Goal: Task Accomplishment & Management: Use online tool/utility

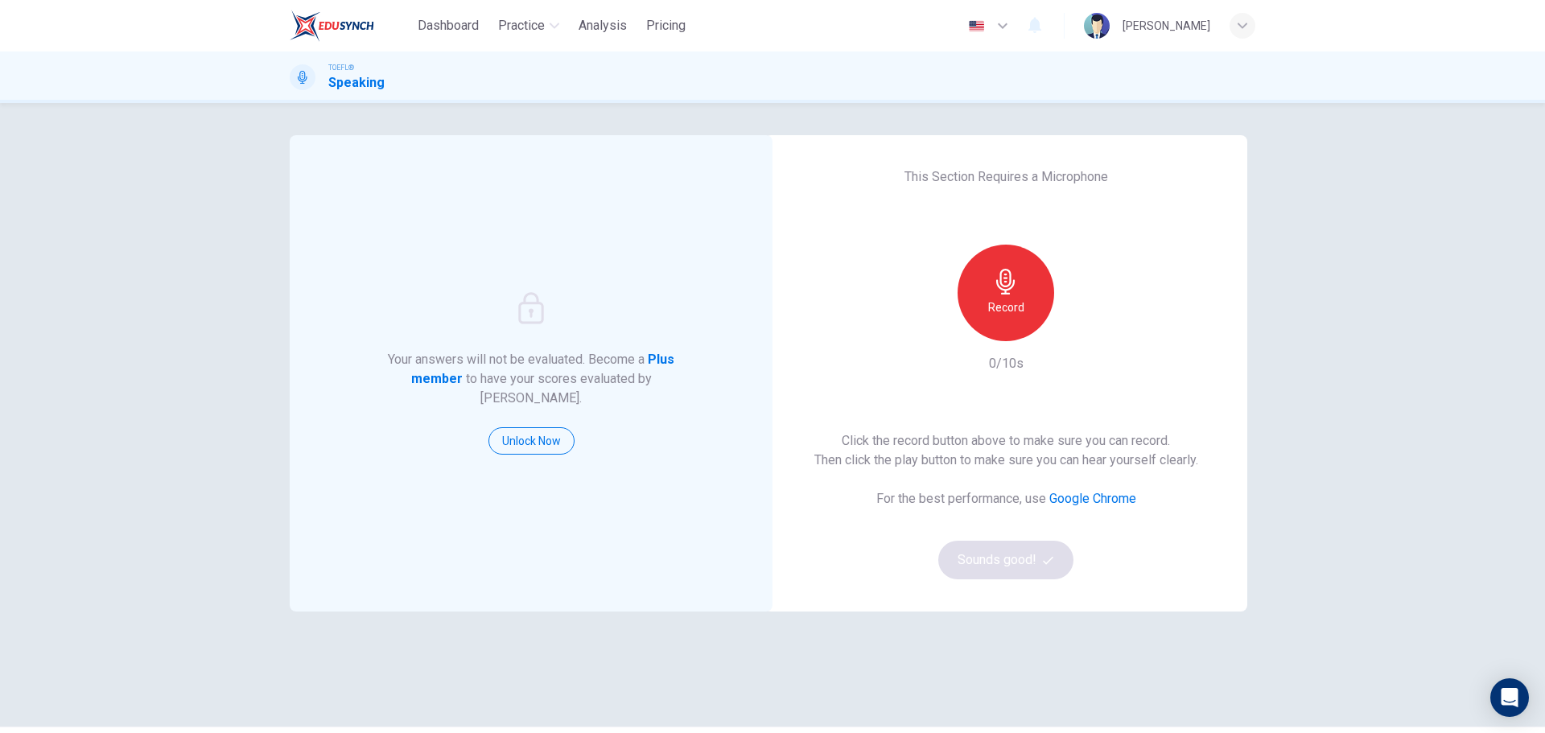
click at [1021, 260] on div "Record" at bounding box center [1005, 293] width 97 height 97
click at [994, 315] on h6 "Stop" at bounding box center [1006, 307] width 24 height 19
click at [1075, 344] on div "Record 2/10s" at bounding box center [1006, 309] width 174 height 129
click at [1077, 328] on icon "button" at bounding box center [1080, 328] width 7 height 10
click at [1081, 318] on div "button" at bounding box center [1080, 328] width 26 height 26
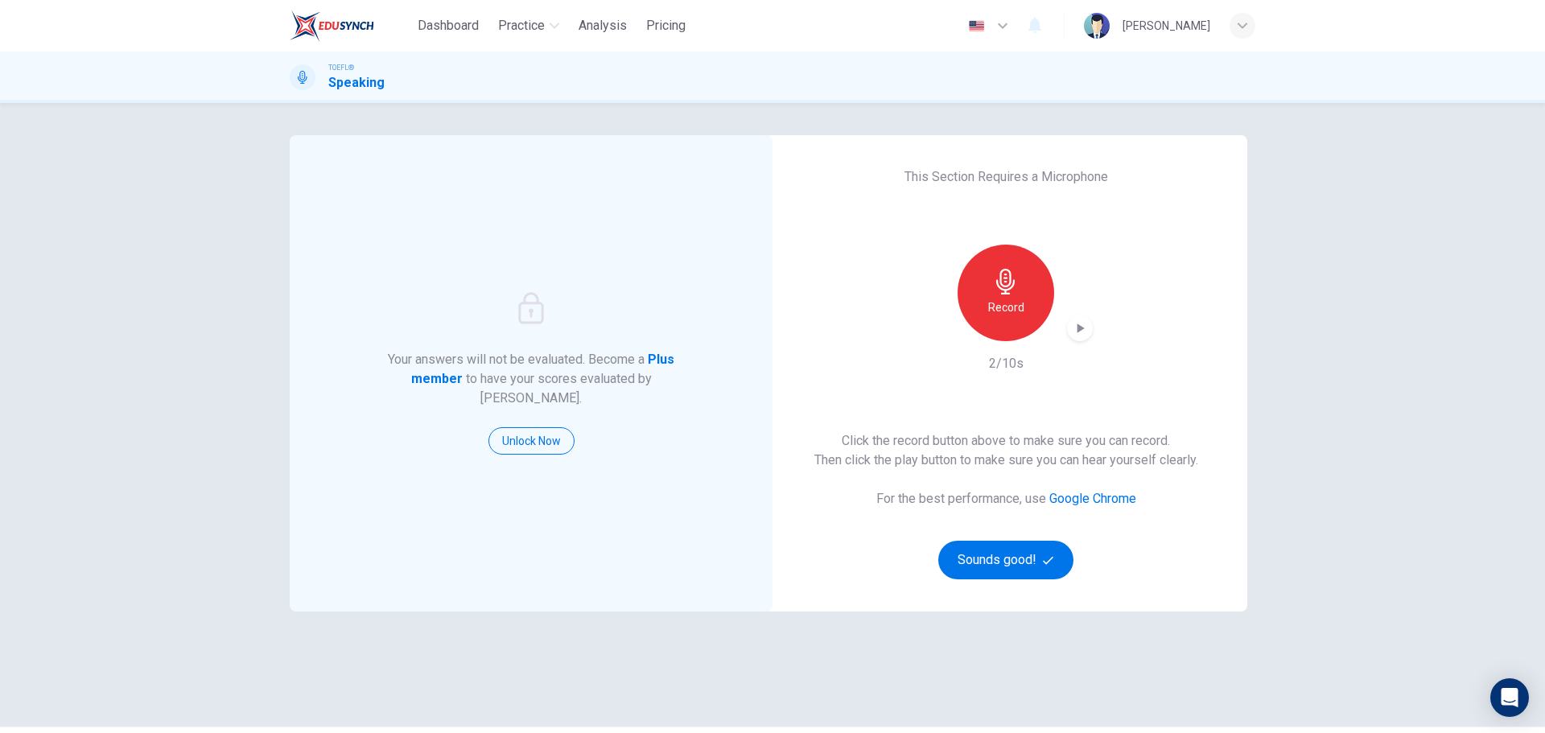
click at [1044, 311] on div "Record" at bounding box center [1005, 293] width 97 height 97
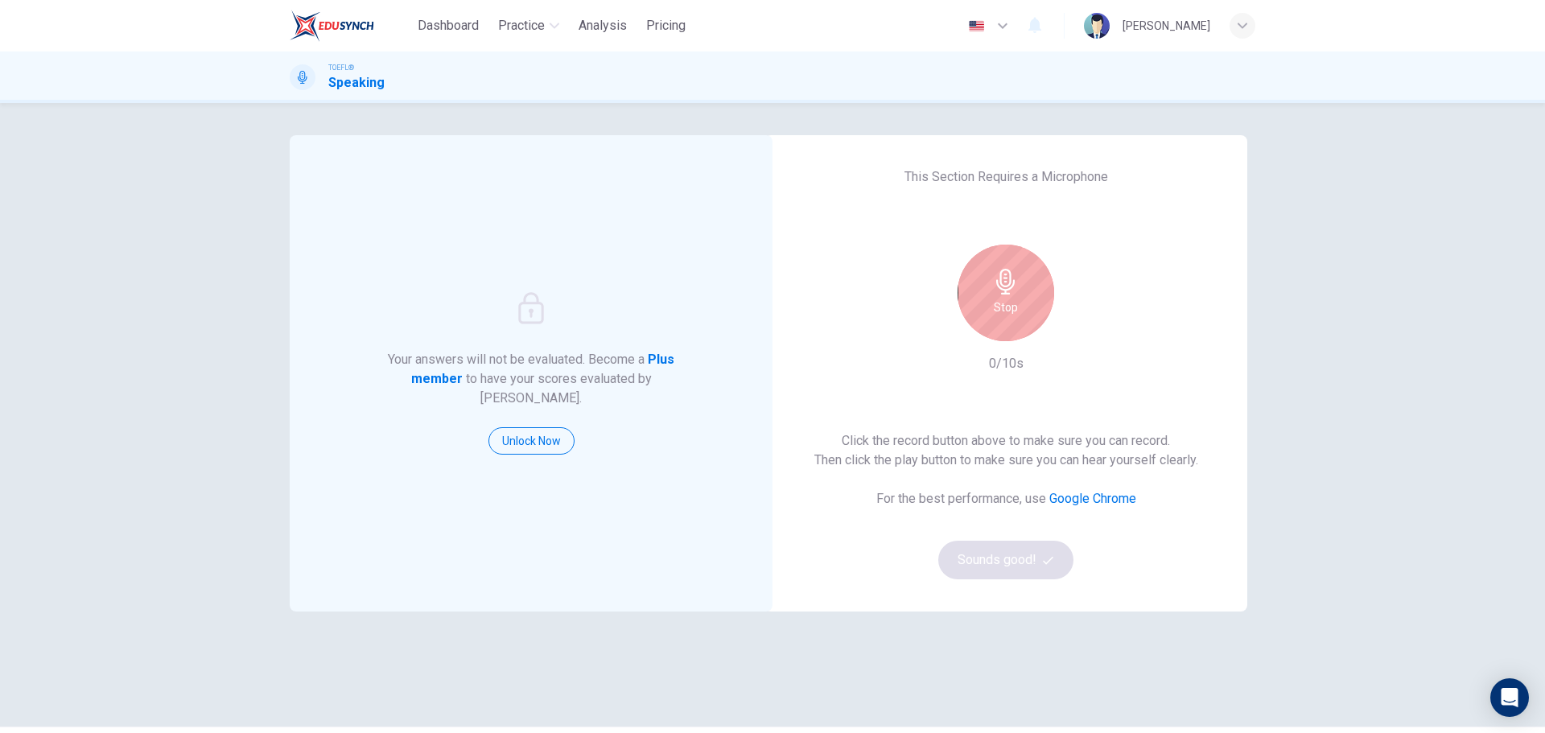
click at [1035, 307] on div "Stop" at bounding box center [1005, 293] width 97 height 97
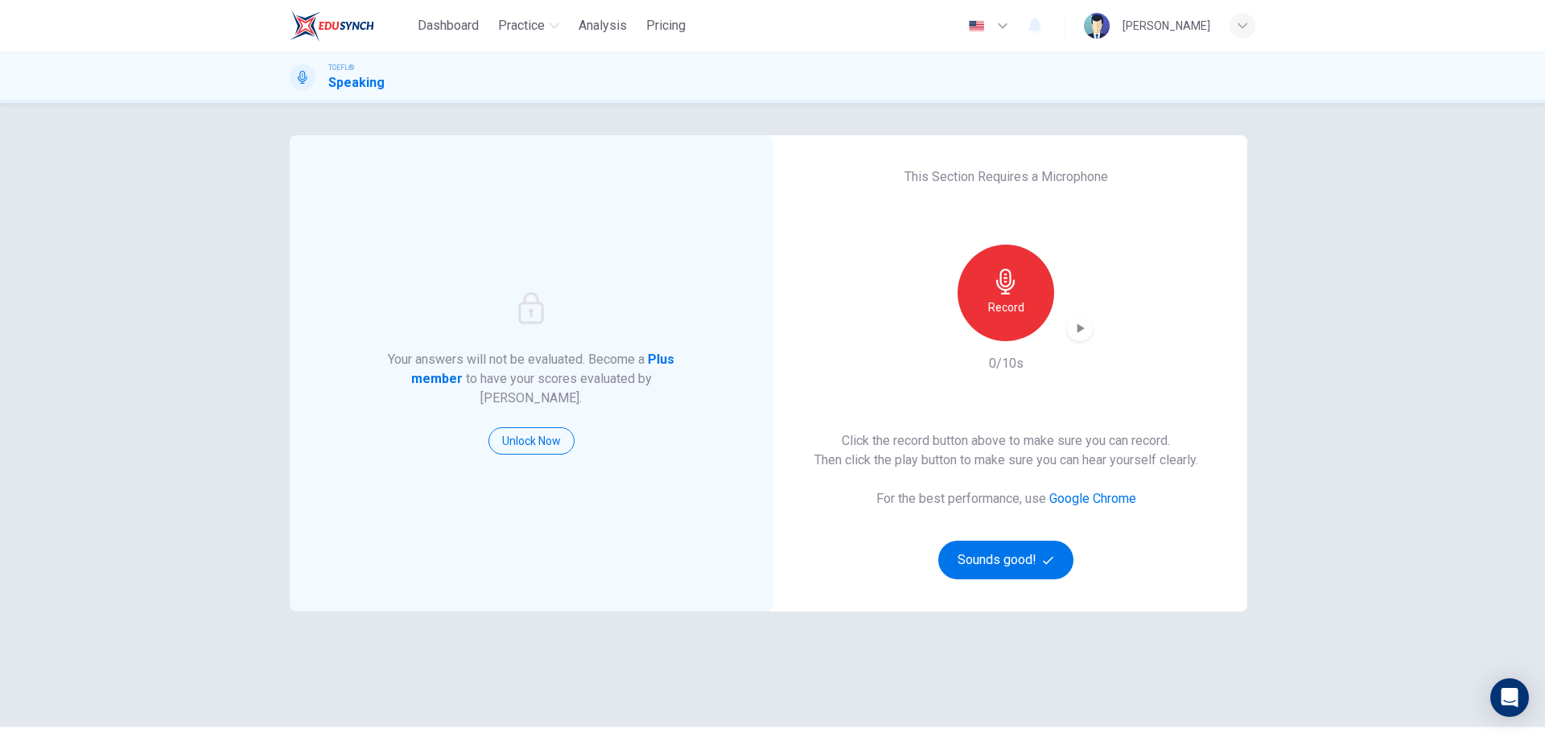
click at [1031, 307] on div "Record" at bounding box center [1005, 293] width 97 height 97
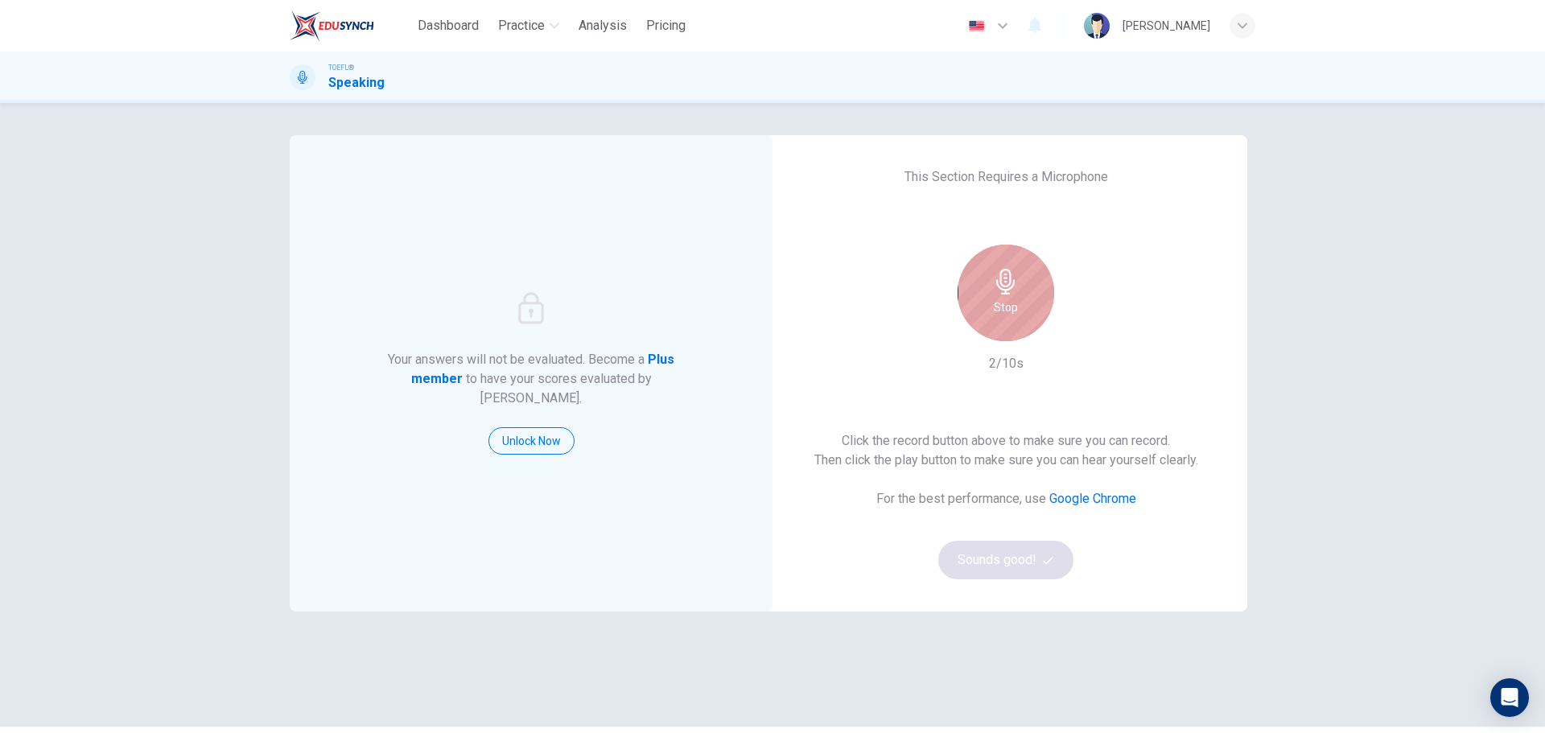
click at [1036, 300] on div "Stop" at bounding box center [1005, 293] width 97 height 97
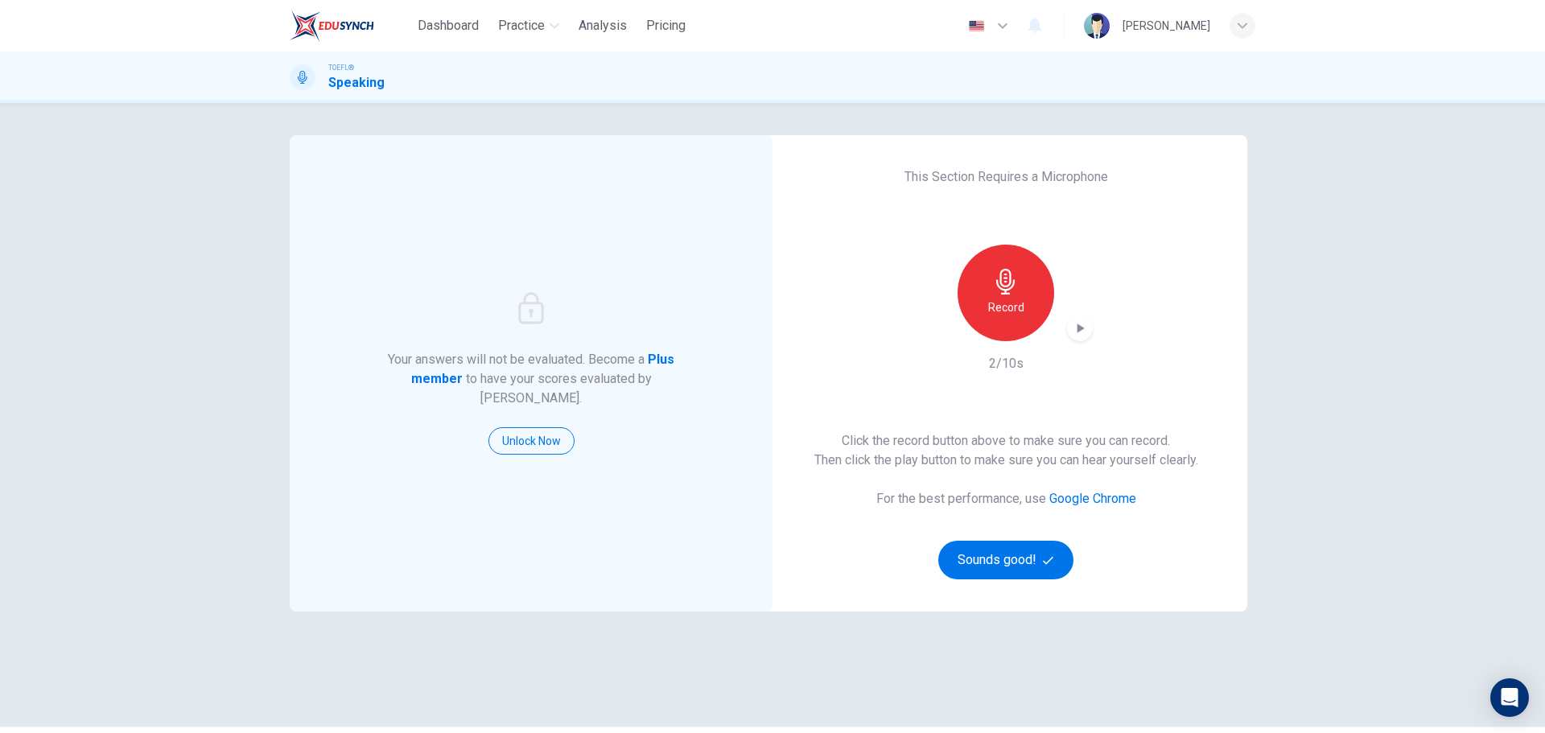
click at [1104, 328] on div "This Section Requires a Microphone Record 2/10s Click the record button above t…" at bounding box center [1005, 373] width 483 height 476
click at [1085, 331] on div "button" at bounding box center [1080, 328] width 26 height 26
click at [1027, 301] on div "Record" at bounding box center [1005, 293] width 97 height 97
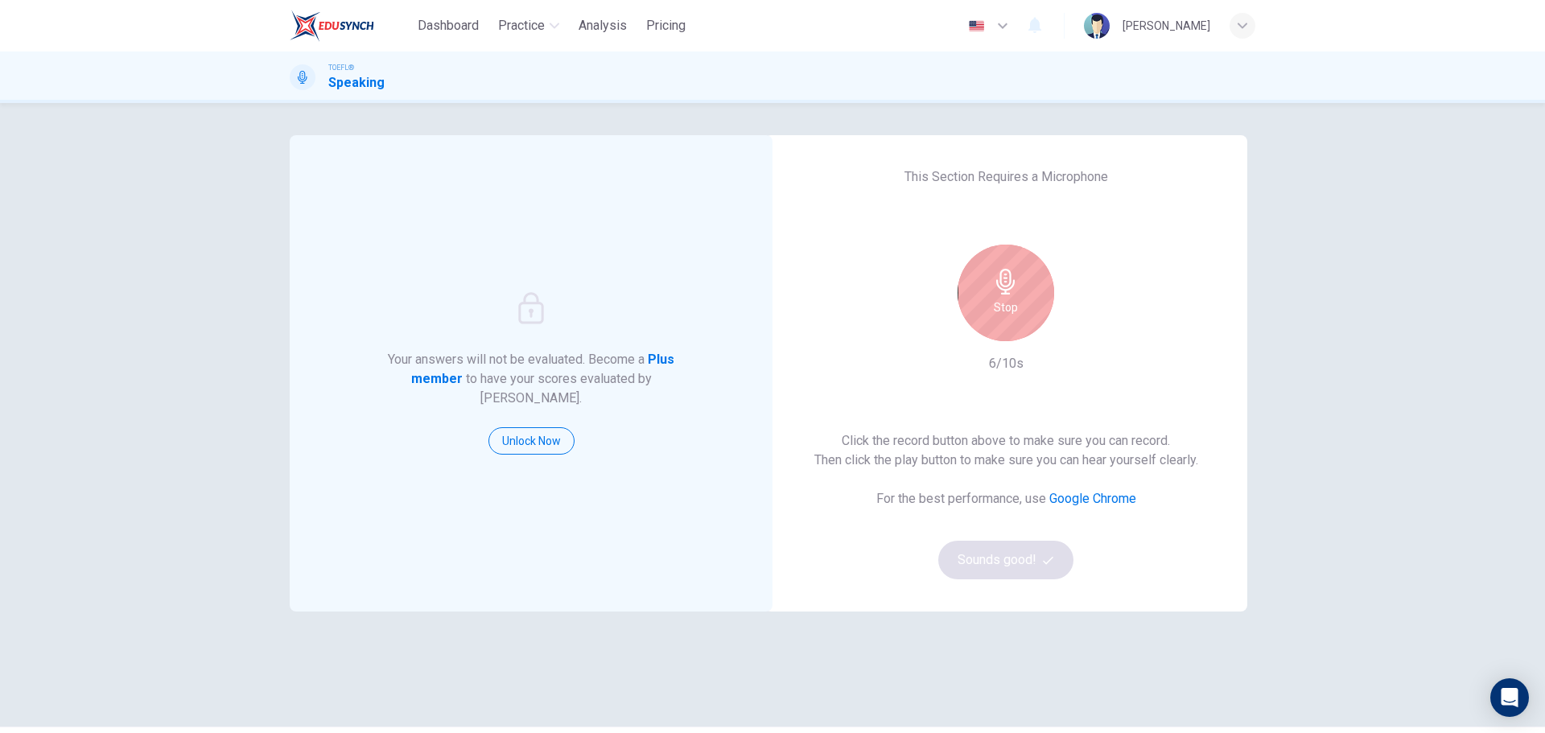
click at [984, 272] on div "Stop" at bounding box center [1005, 293] width 97 height 97
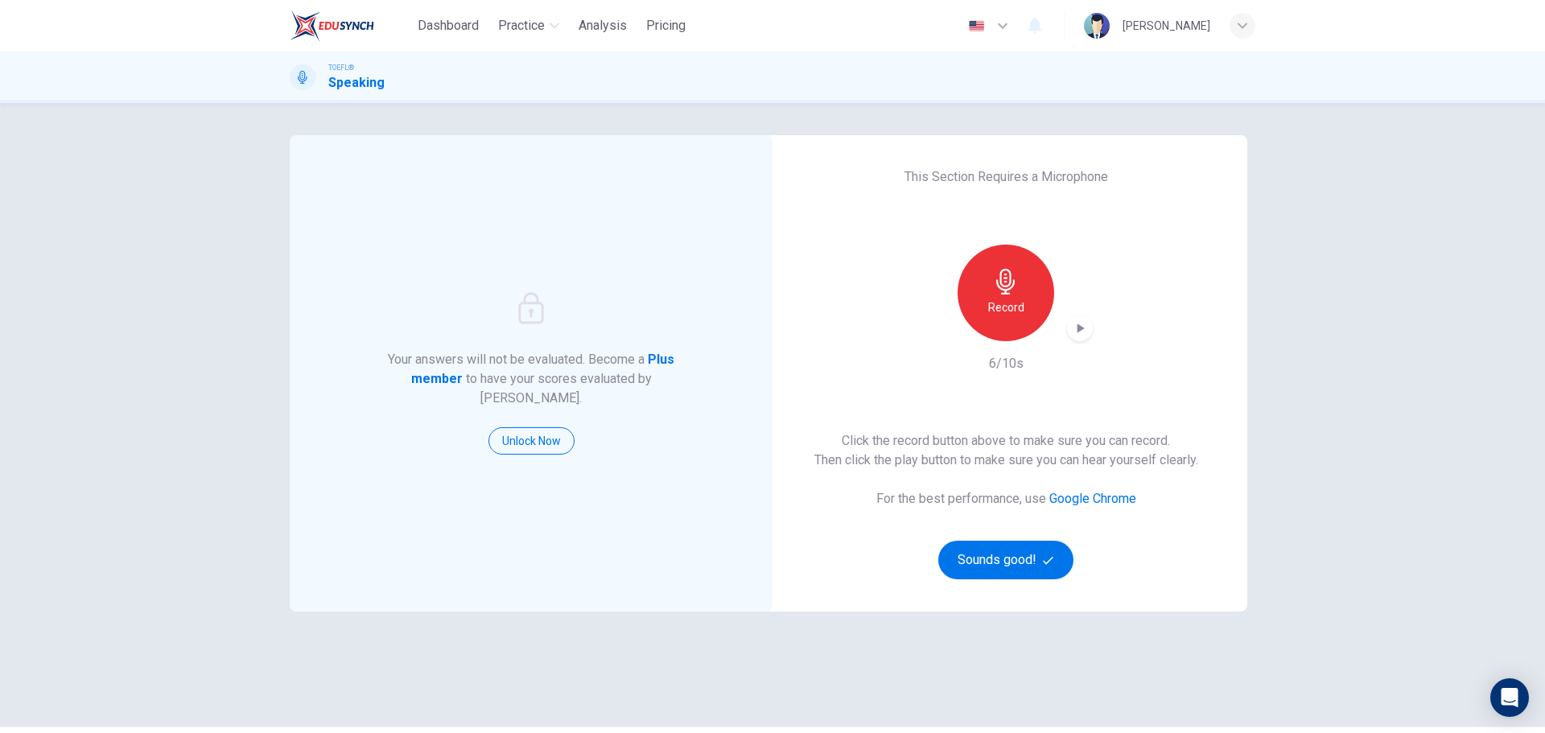
click at [1067, 321] on div "button" at bounding box center [1080, 328] width 26 height 26
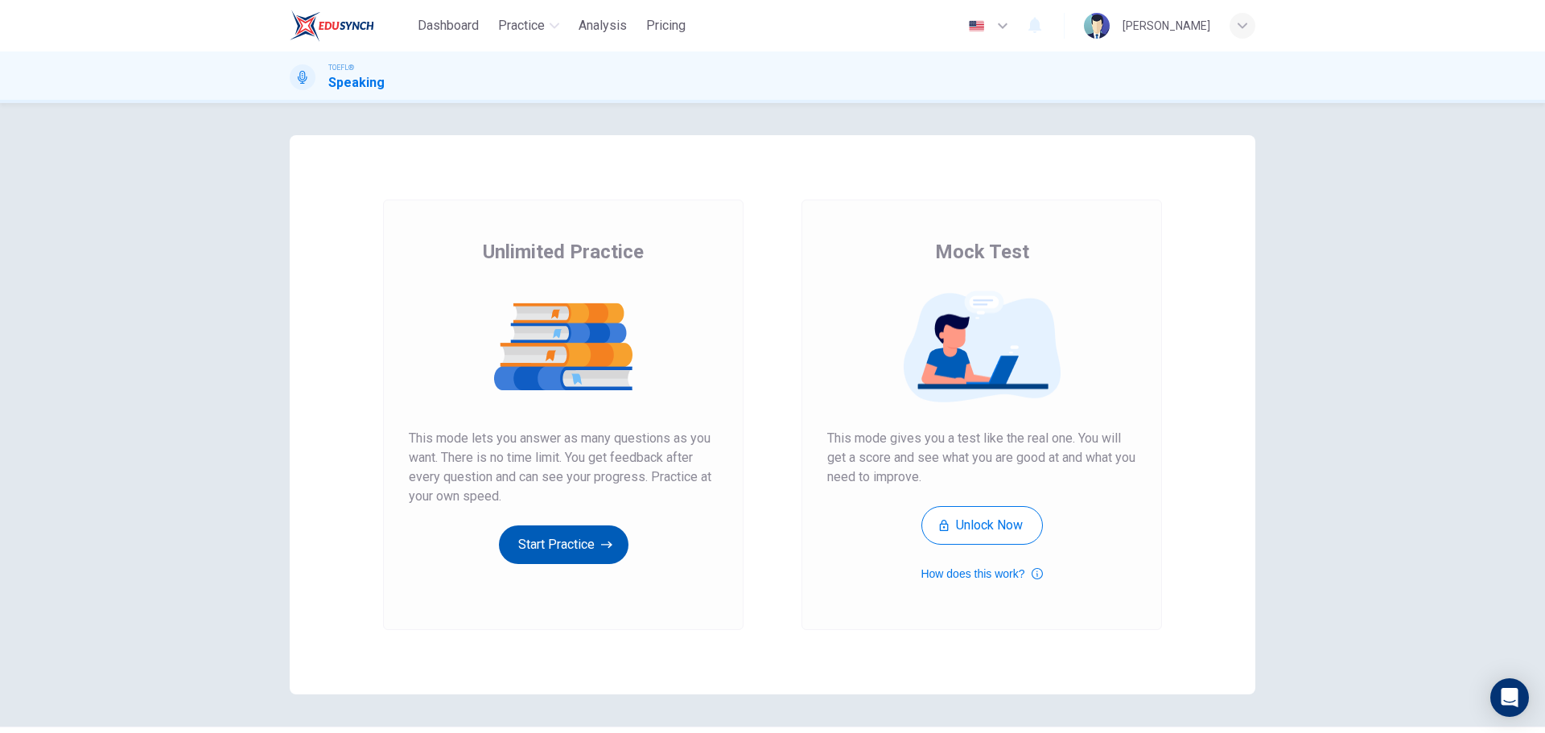
click at [551, 545] on button "Start Practice" at bounding box center [564, 544] width 130 height 39
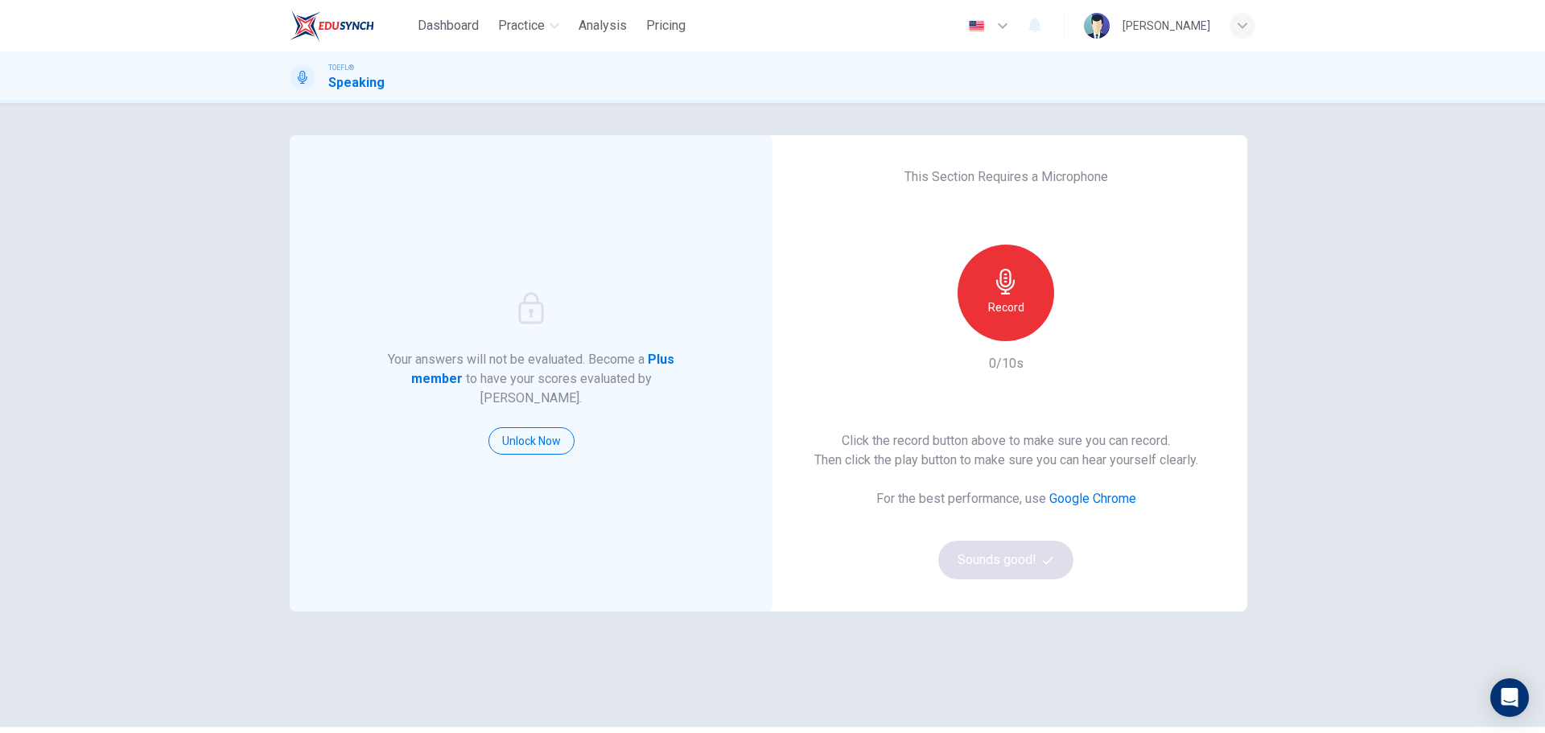
click at [1009, 300] on h6 "Record" at bounding box center [1006, 307] width 36 height 19
click at [1019, 297] on div "Stop" at bounding box center [1005, 293] width 97 height 97
click at [1069, 308] on div "Record" at bounding box center [1006, 293] width 174 height 97
click at [1072, 318] on div "button" at bounding box center [1080, 328] width 26 height 26
click at [1027, 578] on button "Sounds good!" at bounding box center [1005, 560] width 135 height 39
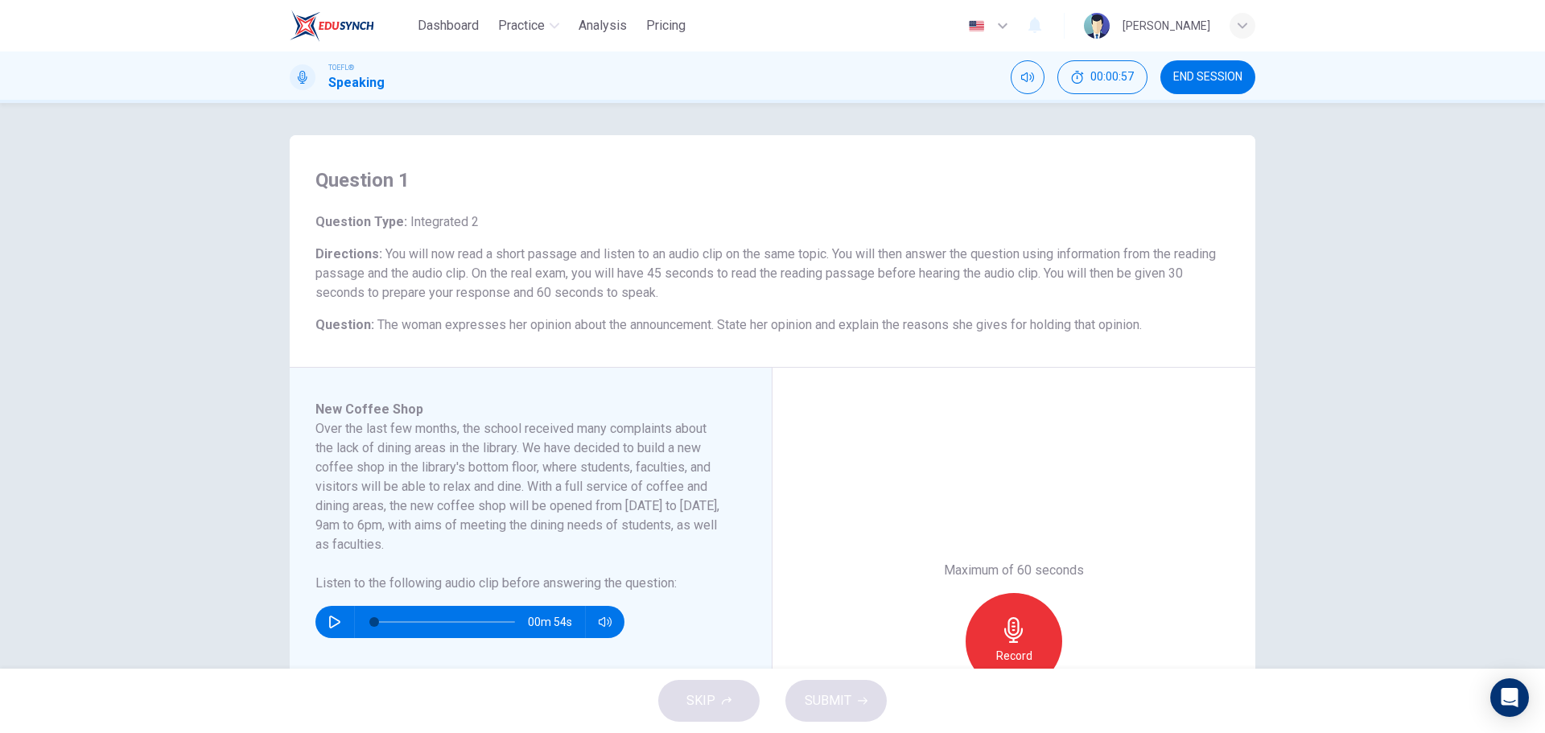
click at [322, 618] on button "button" at bounding box center [335, 622] width 26 height 32
type input "7"
type input "0.9"
type input "7"
type input "0.8"
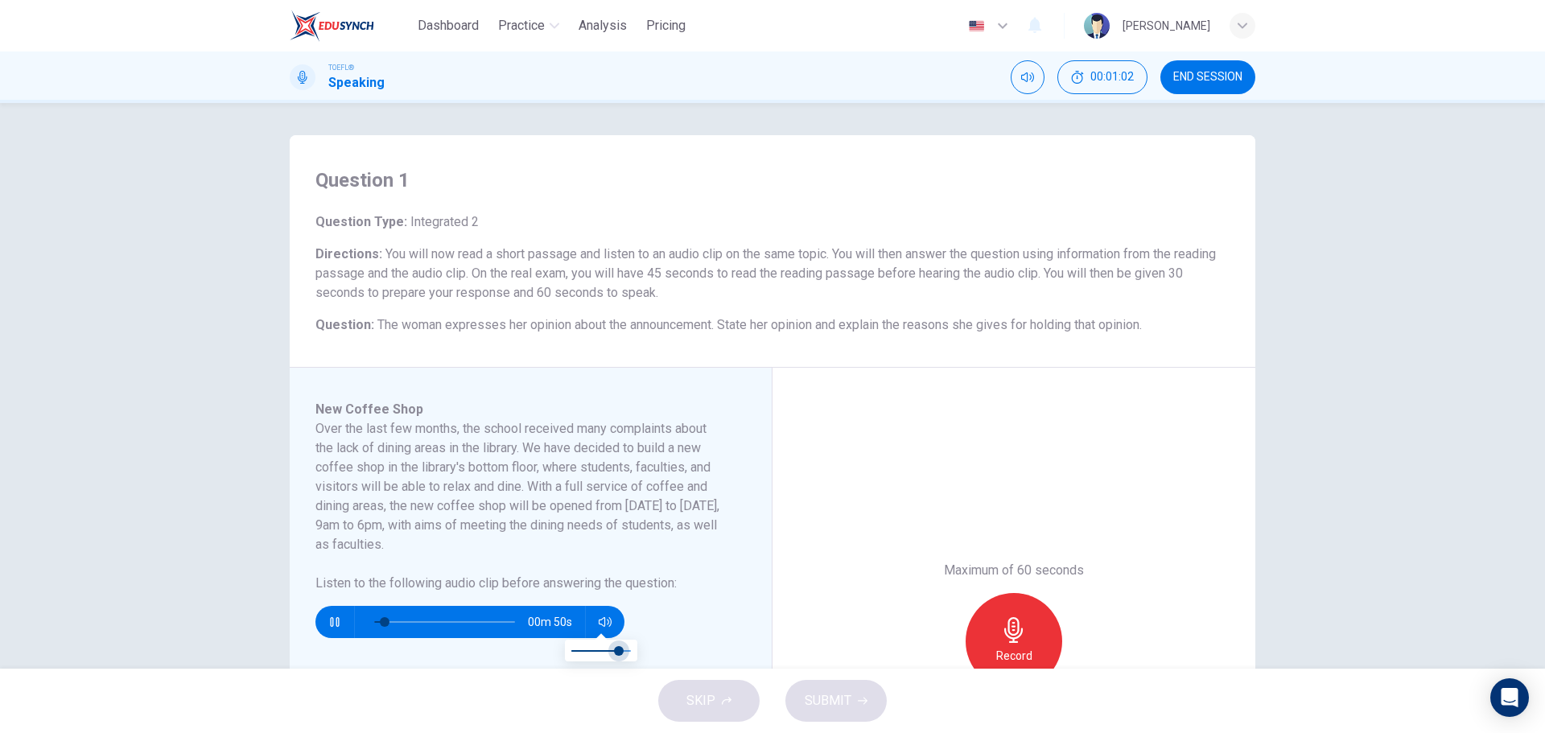
type input "9"
type input "0.7"
type input "9"
type input "0.6"
type input "9"
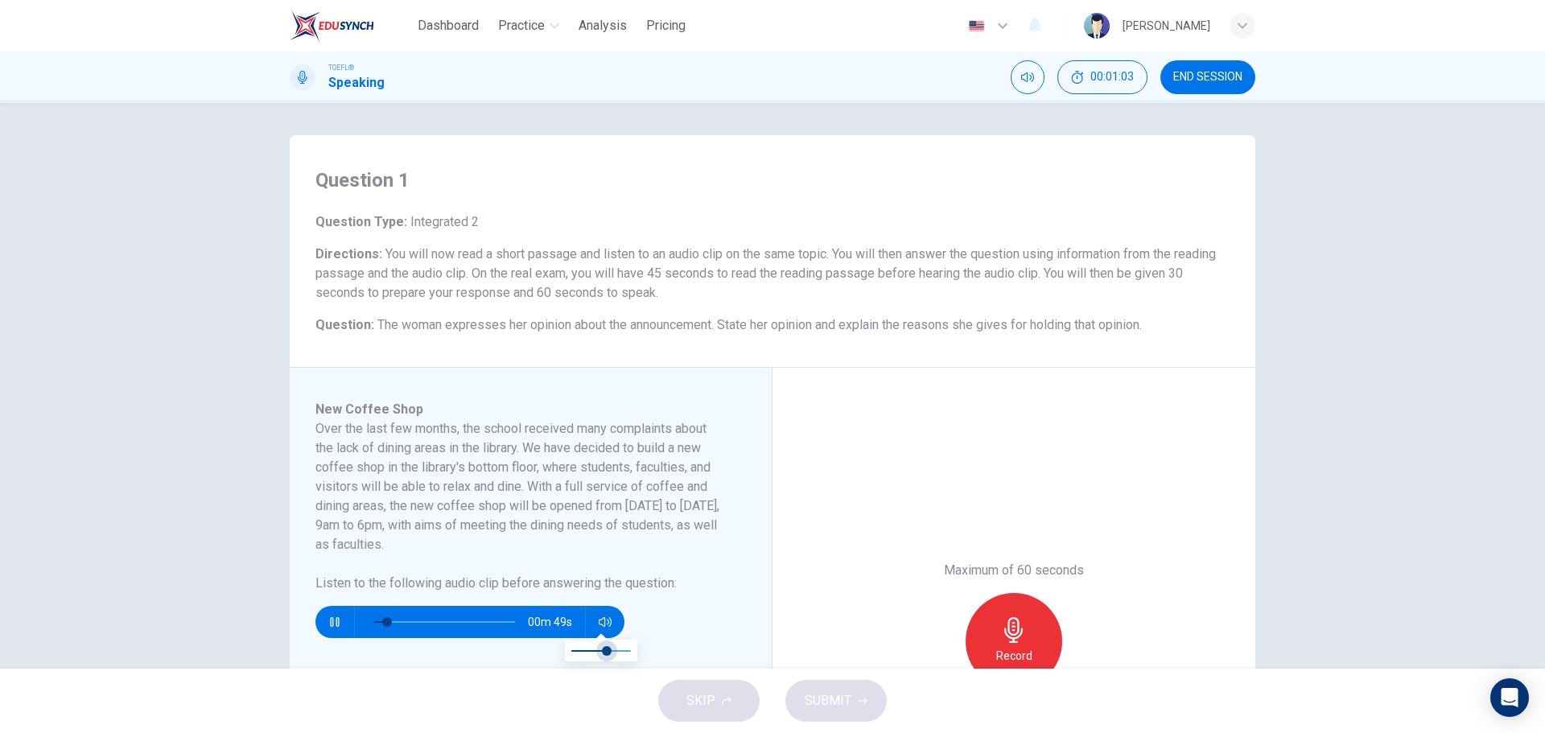
type input "0.5"
drag, startPoint x: 634, startPoint y: 648, endPoint x: 603, endPoint y: 652, distance: 31.6
click at [603, 652] on span at bounding box center [601, 651] width 10 height 10
click at [338, 613] on button "button" at bounding box center [335, 622] width 26 height 32
click at [379, 617] on span at bounding box center [374, 622] width 10 height 10
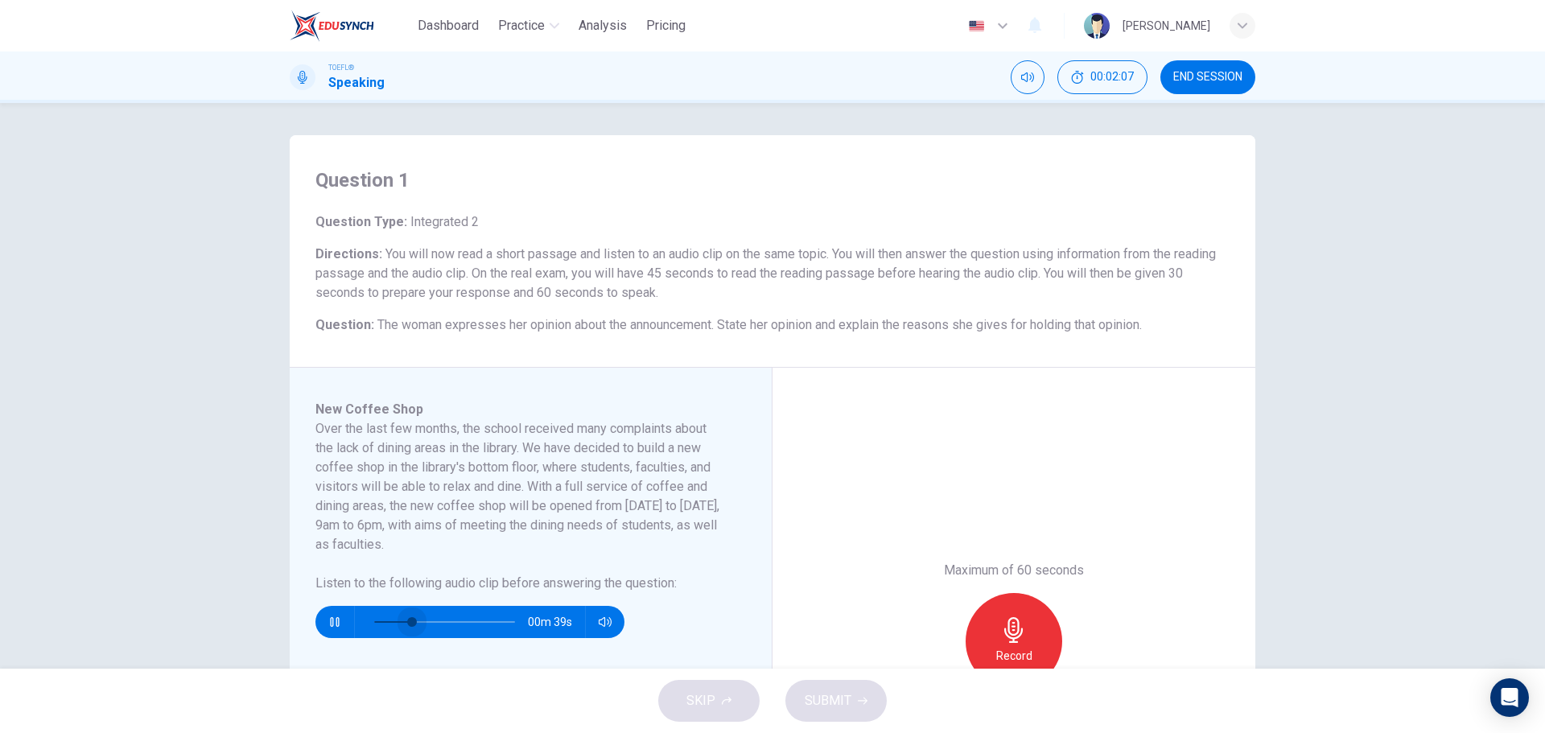
click at [409, 620] on span at bounding box center [444, 622] width 141 height 23
type input "0"
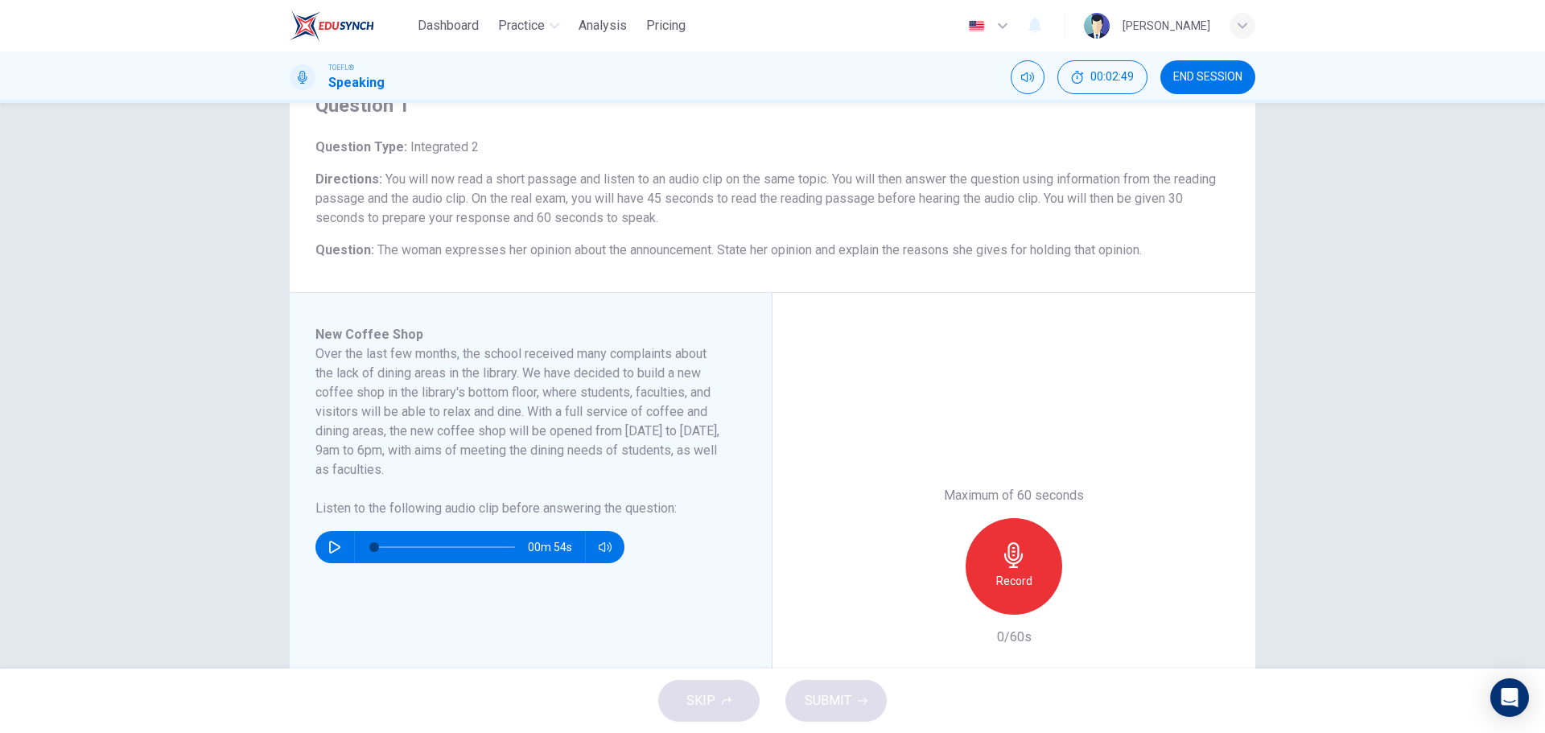
scroll to position [80, 0]
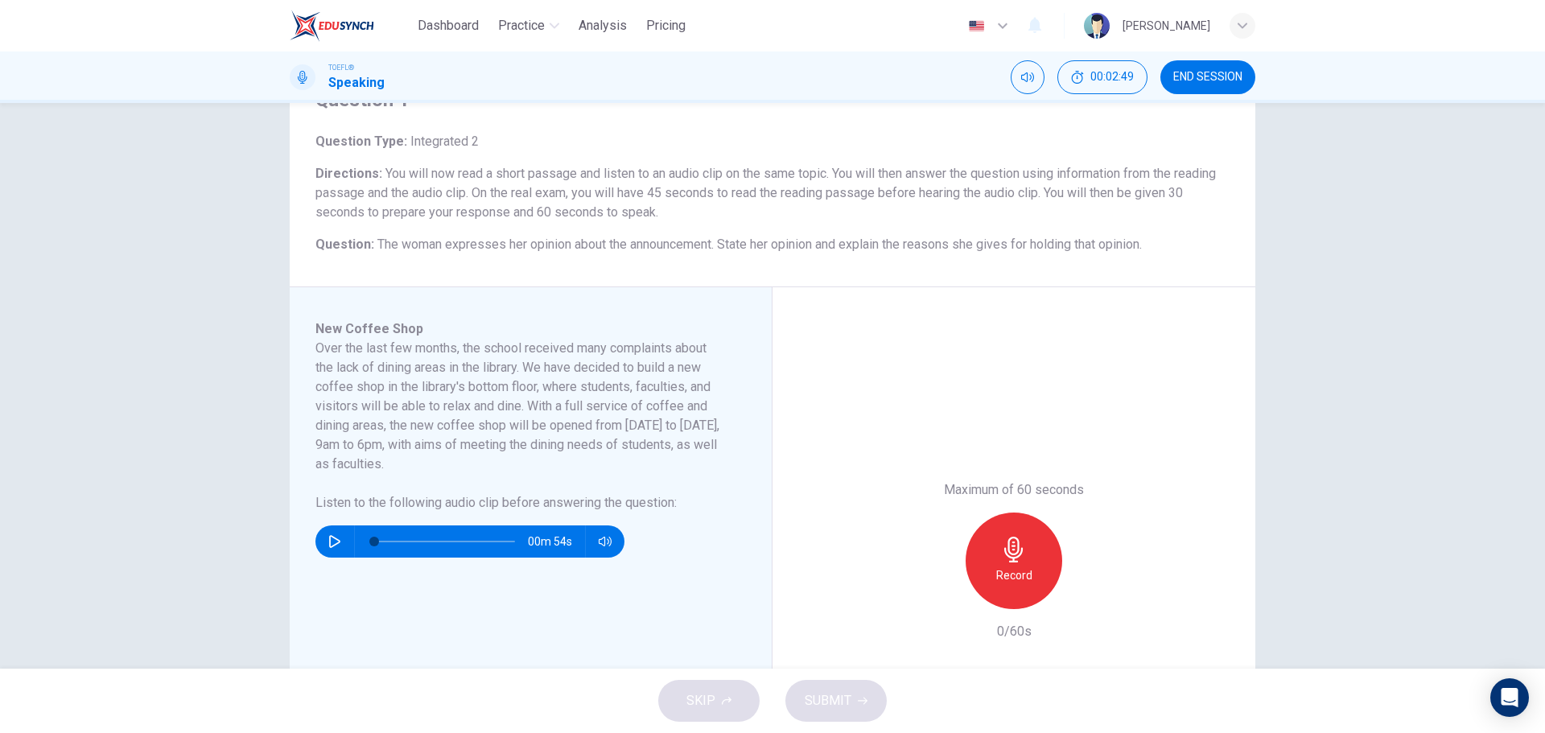
click at [1026, 560] on div "Record" at bounding box center [1013, 560] width 97 height 97
click at [1025, 533] on div "Stop" at bounding box center [1013, 560] width 97 height 97
click at [941, 589] on icon "button" at bounding box center [939, 596] width 14 height 14
click at [1019, 563] on div "Record" at bounding box center [1013, 560] width 97 height 97
drag, startPoint x: 1019, startPoint y: 563, endPoint x: 1000, endPoint y: 601, distance: 42.5
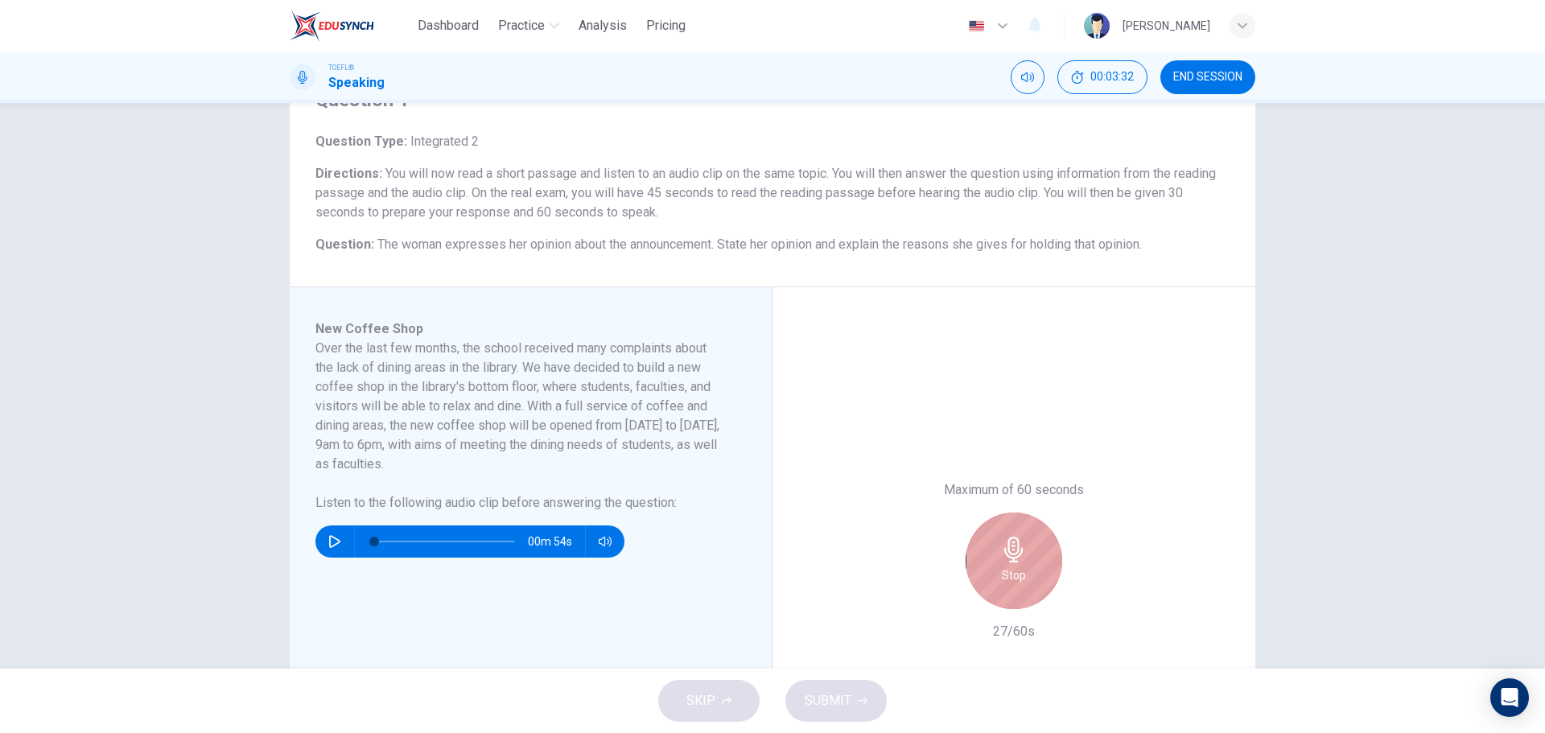
click at [1015, 581] on div "Stop" at bounding box center [1013, 560] width 97 height 97
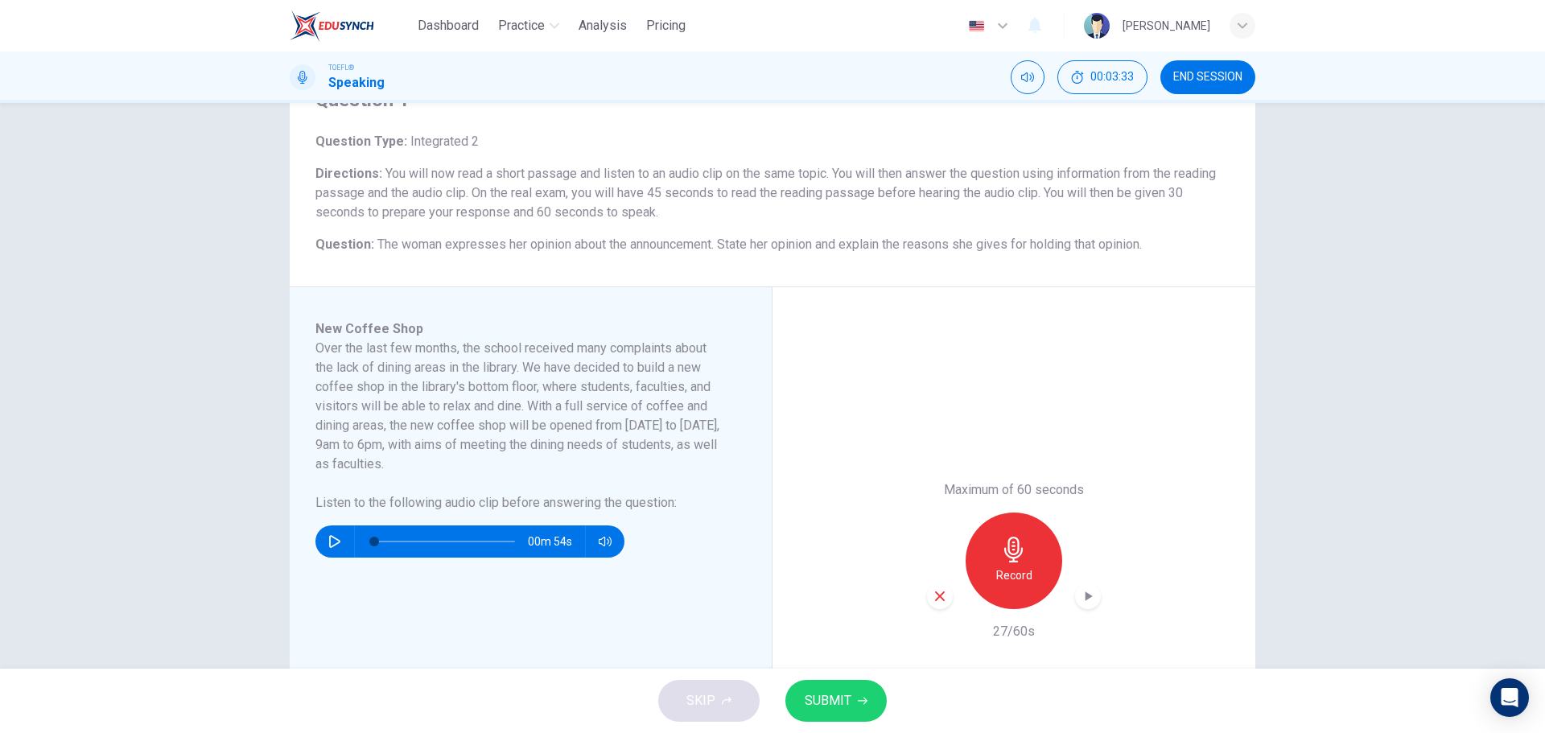
click at [936, 592] on icon "button" at bounding box center [939, 596] width 14 height 14
click at [996, 592] on div "Record" at bounding box center [1013, 560] width 97 height 97
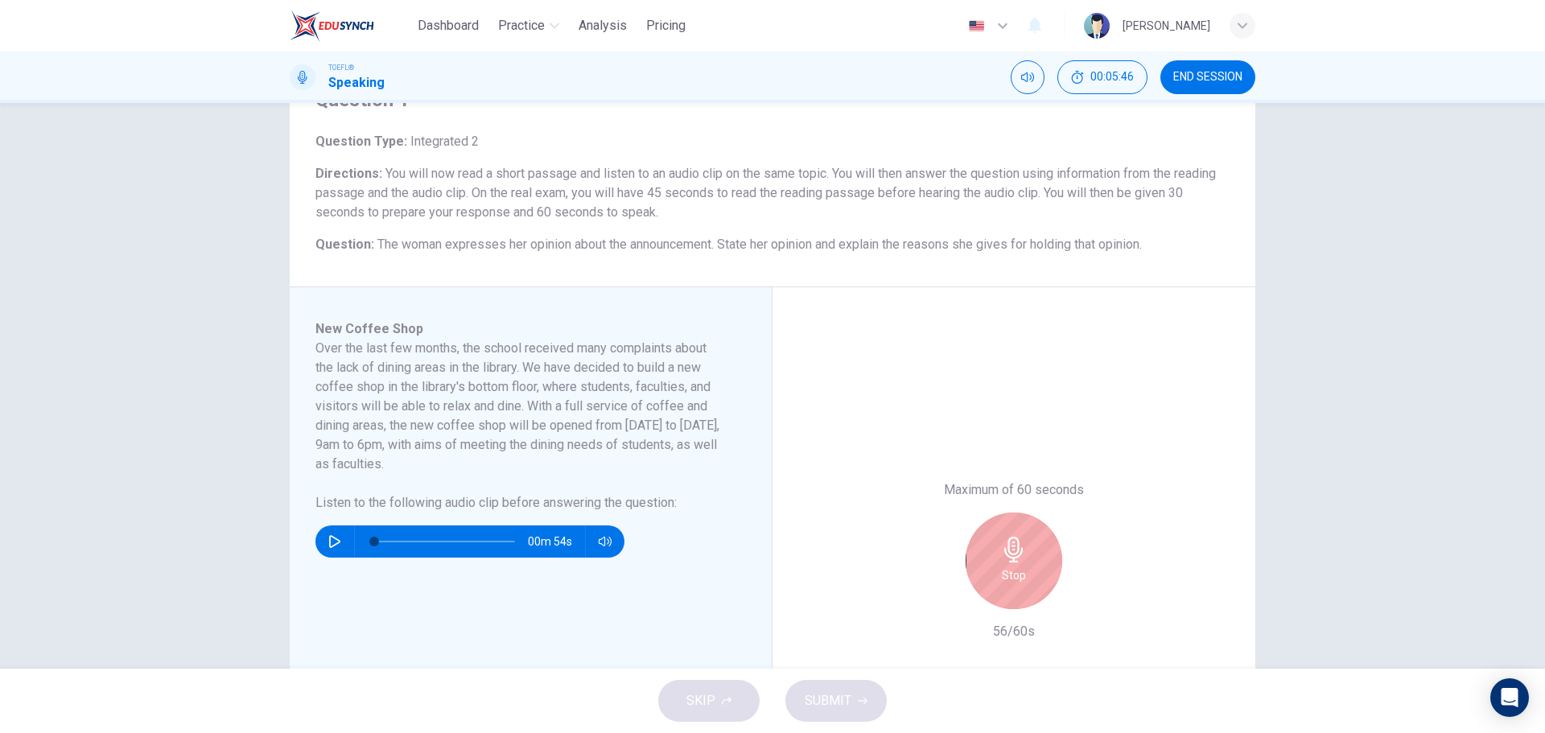
click at [1007, 591] on div "Stop" at bounding box center [1013, 560] width 97 height 97
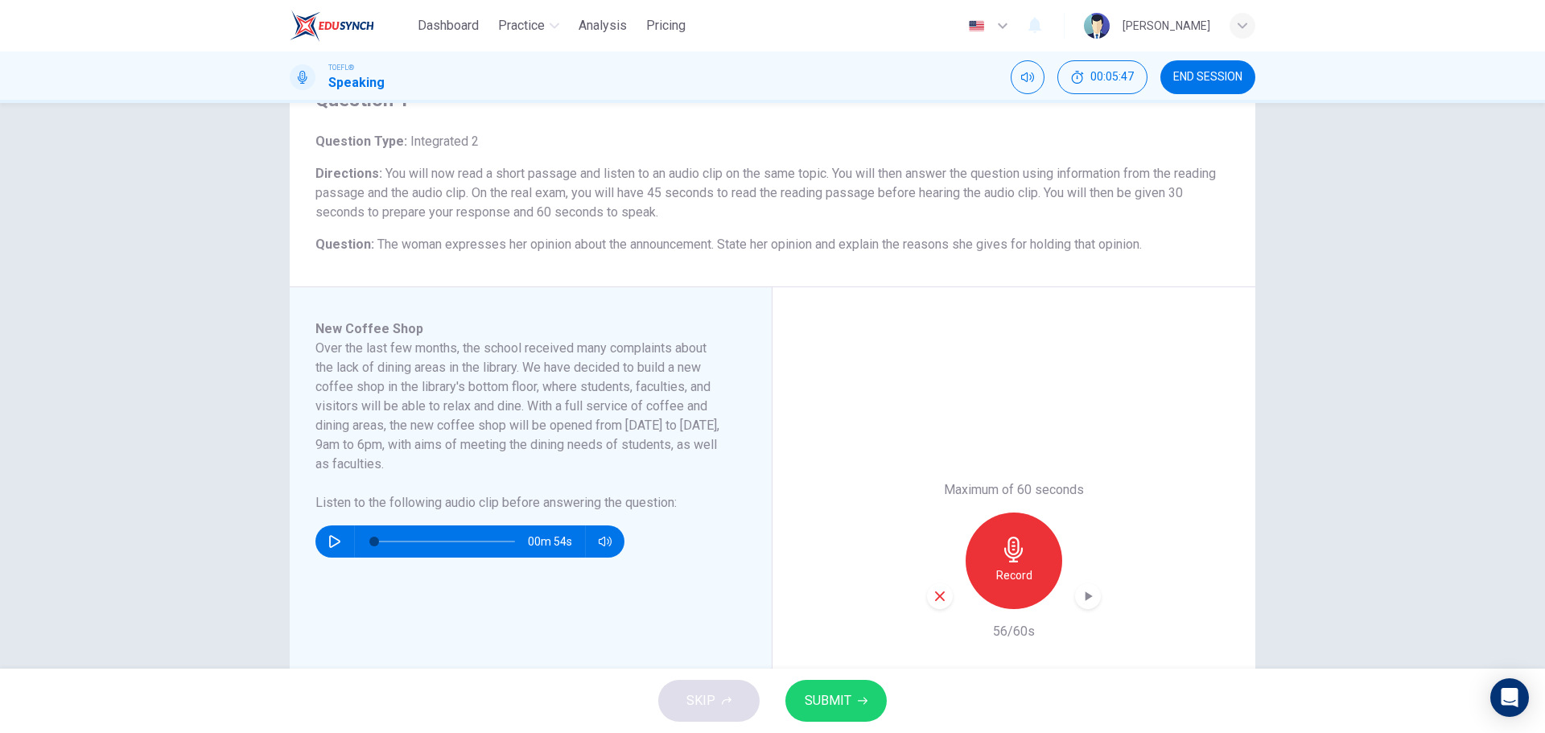
click at [853, 692] on button "SUBMIT" at bounding box center [835, 701] width 101 height 42
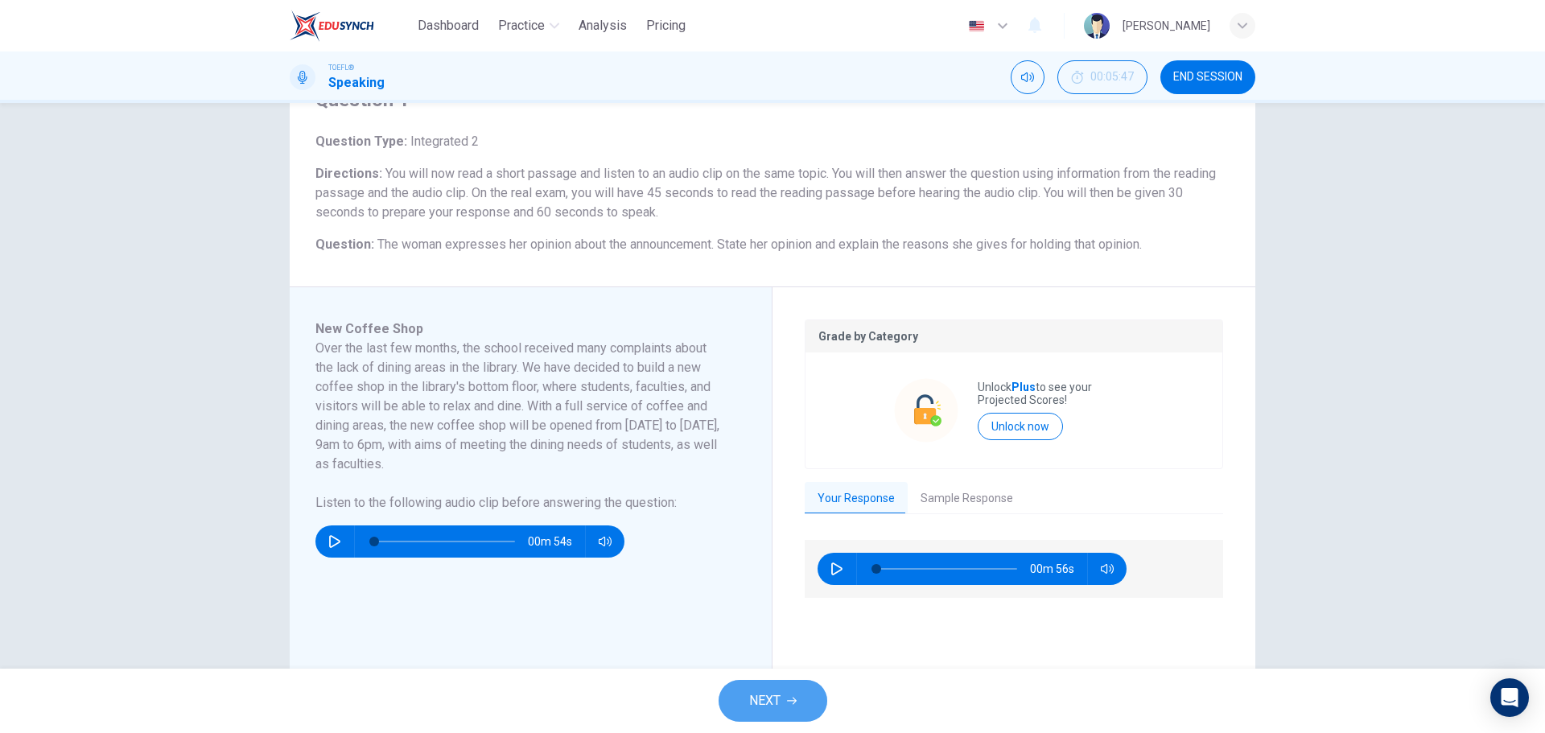
click at [795, 689] on button "NEXT" at bounding box center [772, 701] width 109 height 42
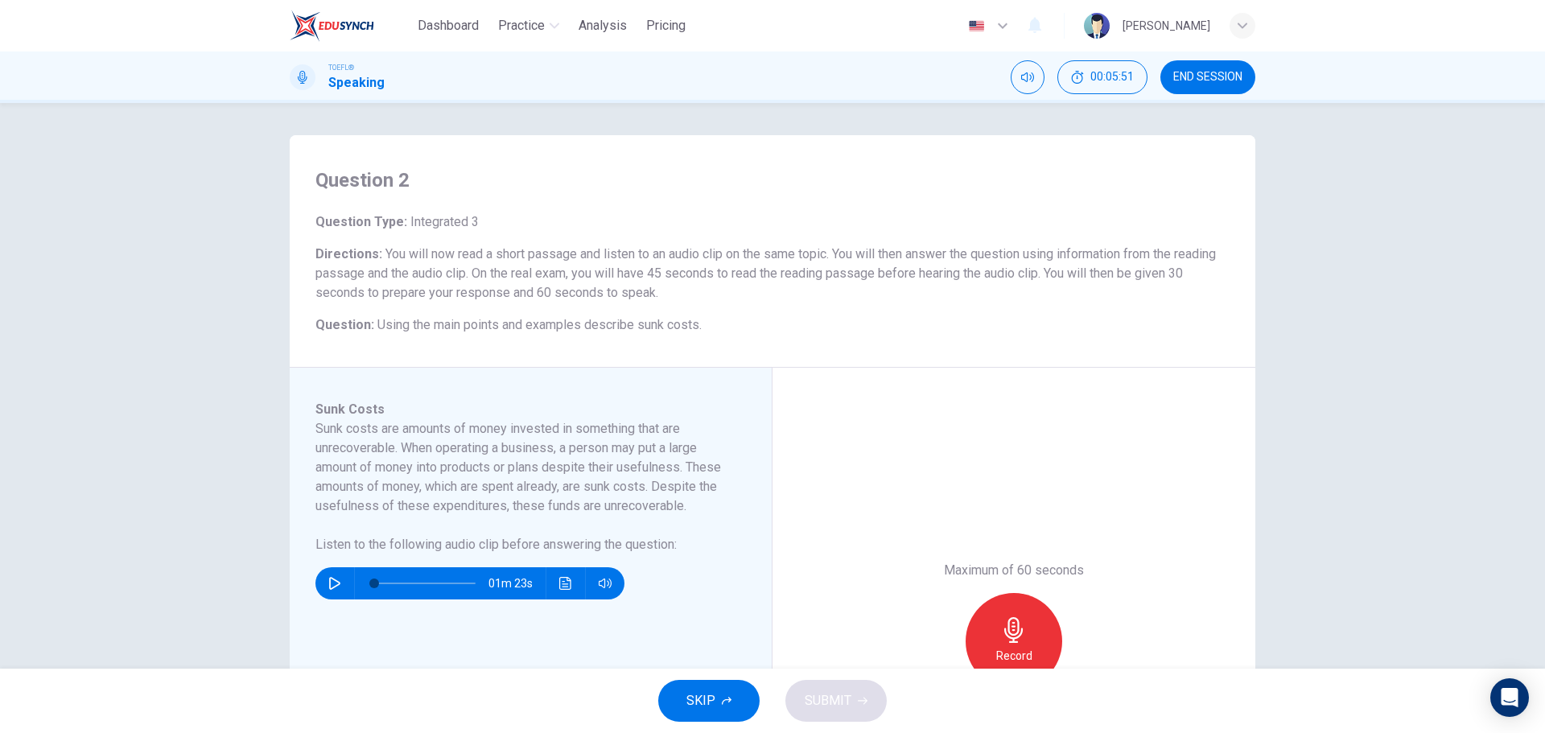
drag, startPoint x: 382, startPoint y: 251, endPoint x: 601, endPoint y: 268, distance: 219.5
click at [601, 268] on span "You will now read a short passage and listen to an audio clip on the same topic…" at bounding box center [765, 273] width 900 height 54
click at [336, 581] on icon "button" at bounding box center [334, 583] width 13 height 13
click at [389, 587] on span at bounding box center [394, 583] width 10 height 10
click at [384, 586] on span at bounding box center [389, 583] width 10 height 10
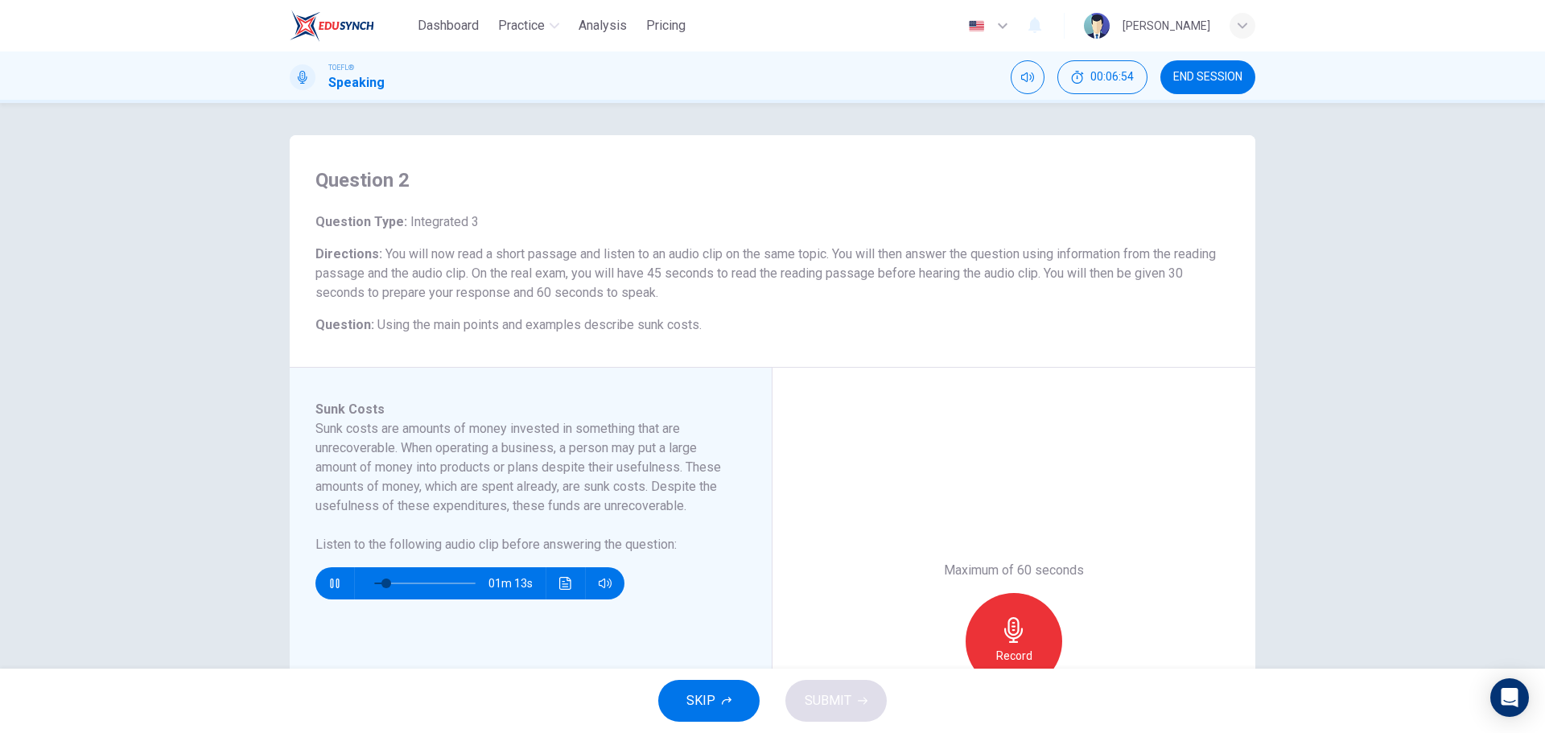
drag, startPoint x: 377, startPoint y: 585, endPoint x: 335, endPoint y: 581, distance: 41.2
click at [336, 581] on div "01m 13s" at bounding box center [469, 583] width 309 height 32
click at [459, 582] on span at bounding box center [424, 583] width 101 height 23
click at [454, 582] on span at bounding box center [457, 583] width 10 height 10
click at [332, 587] on icon "button" at bounding box center [334, 583] width 13 height 13
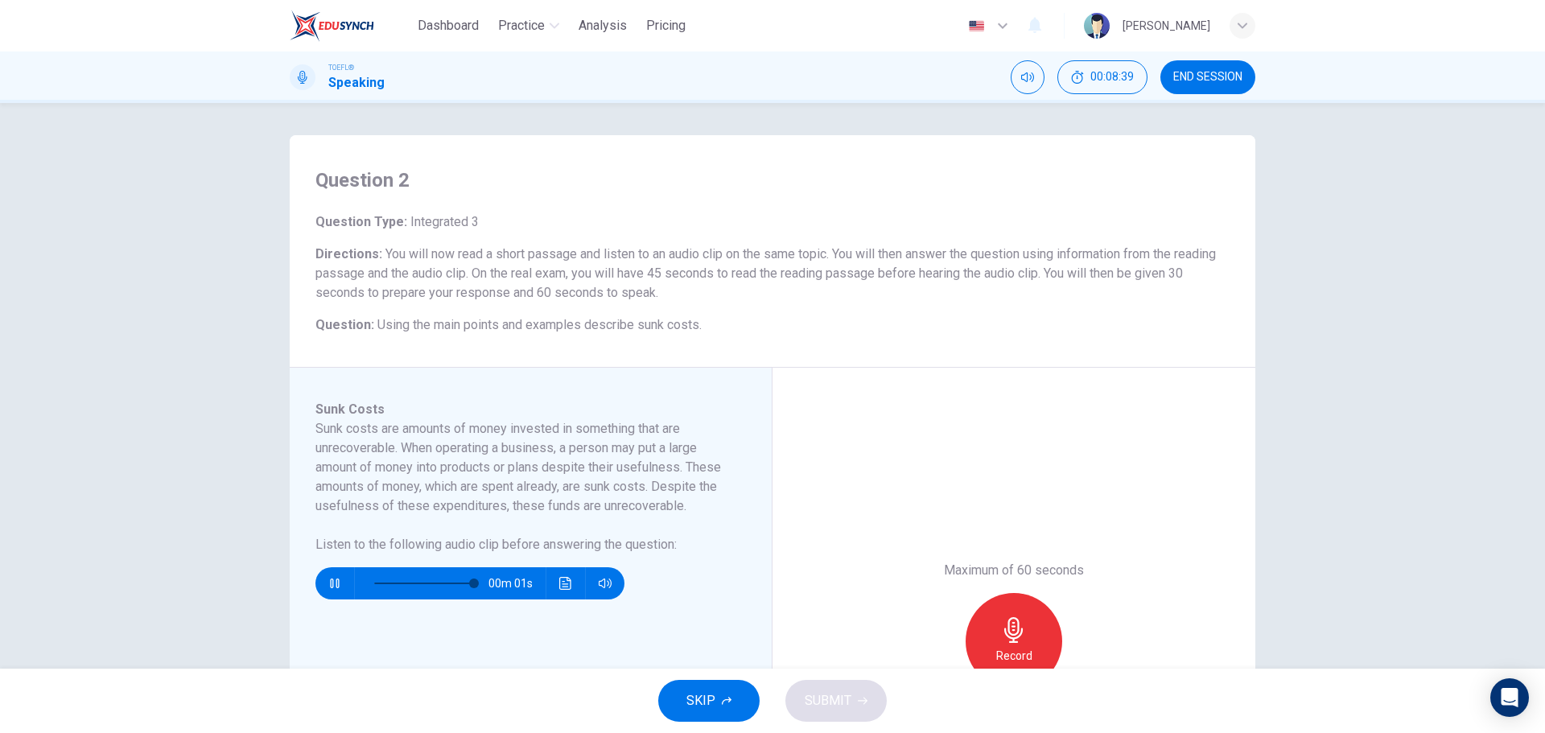
type input "0"
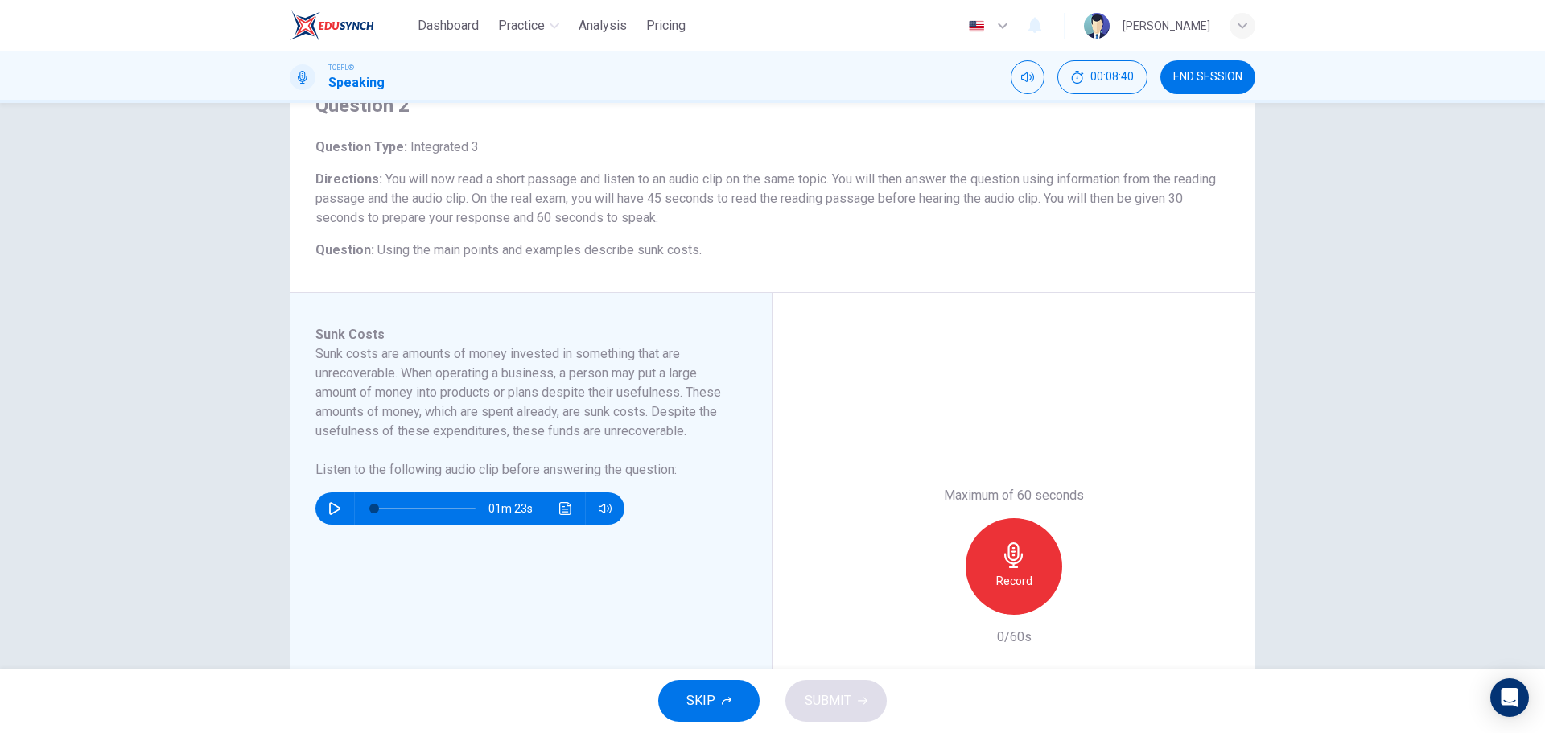
scroll to position [80, 0]
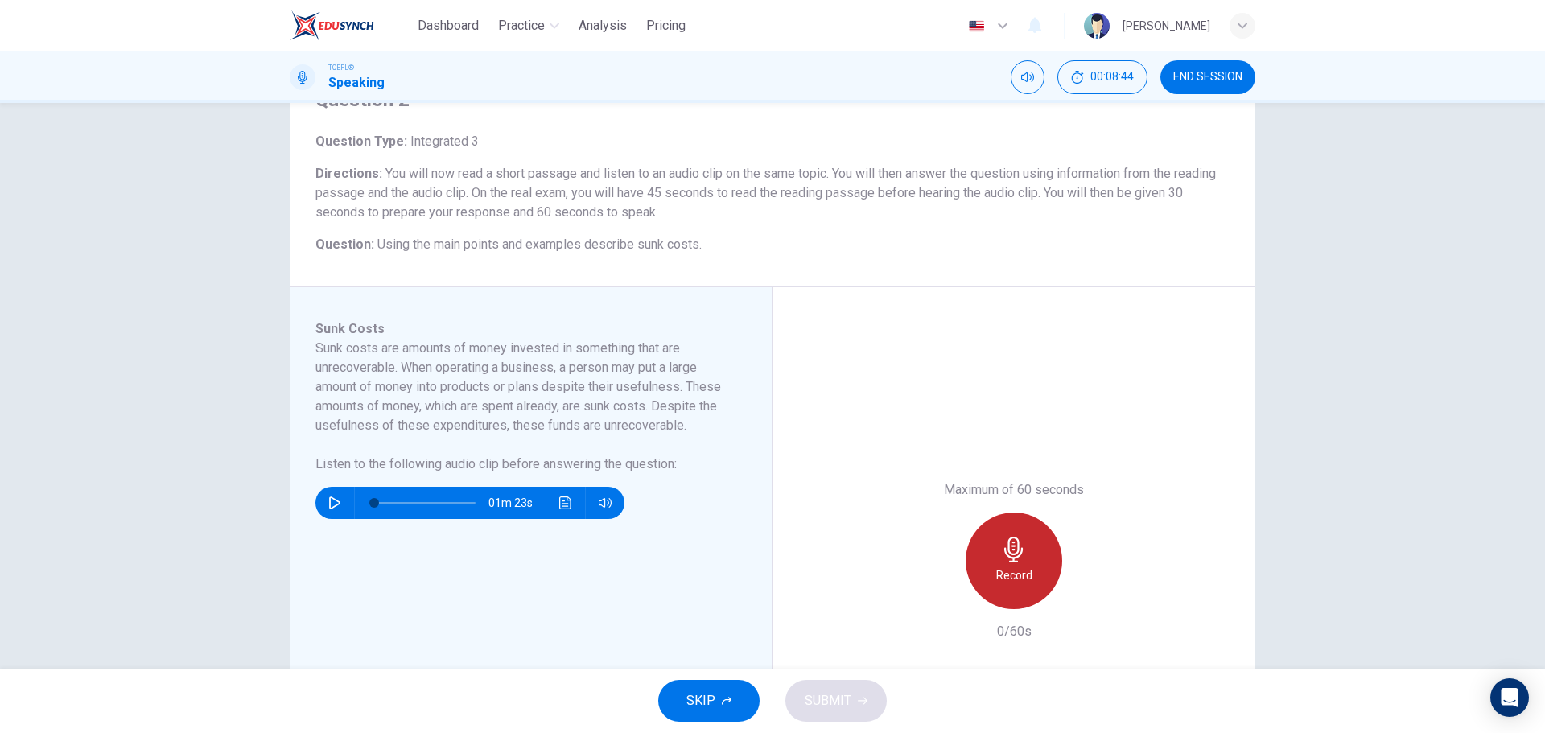
click at [1039, 557] on div "Record" at bounding box center [1013, 560] width 97 height 97
click at [1047, 559] on div "Stop" at bounding box center [1013, 560] width 97 height 97
click at [927, 594] on div "button" at bounding box center [940, 596] width 26 height 26
click at [996, 574] on h6 "Record" at bounding box center [1014, 575] width 36 height 19
click at [1015, 553] on icon "button" at bounding box center [1014, 550] width 26 height 26
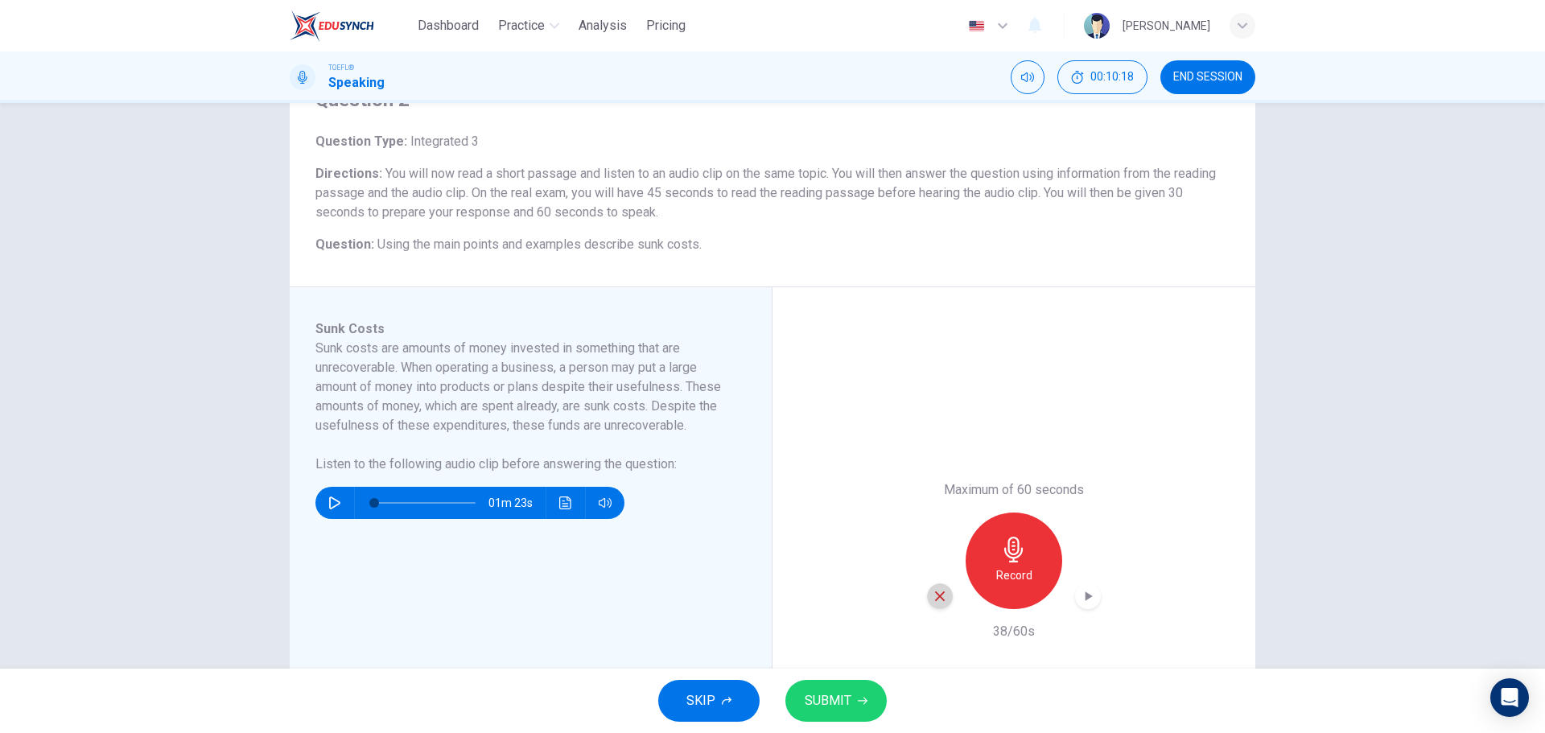
click at [945, 605] on div "button" at bounding box center [940, 596] width 26 height 26
click at [1022, 574] on h6 "Record" at bounding box center [1014, 575] width 36 height 19
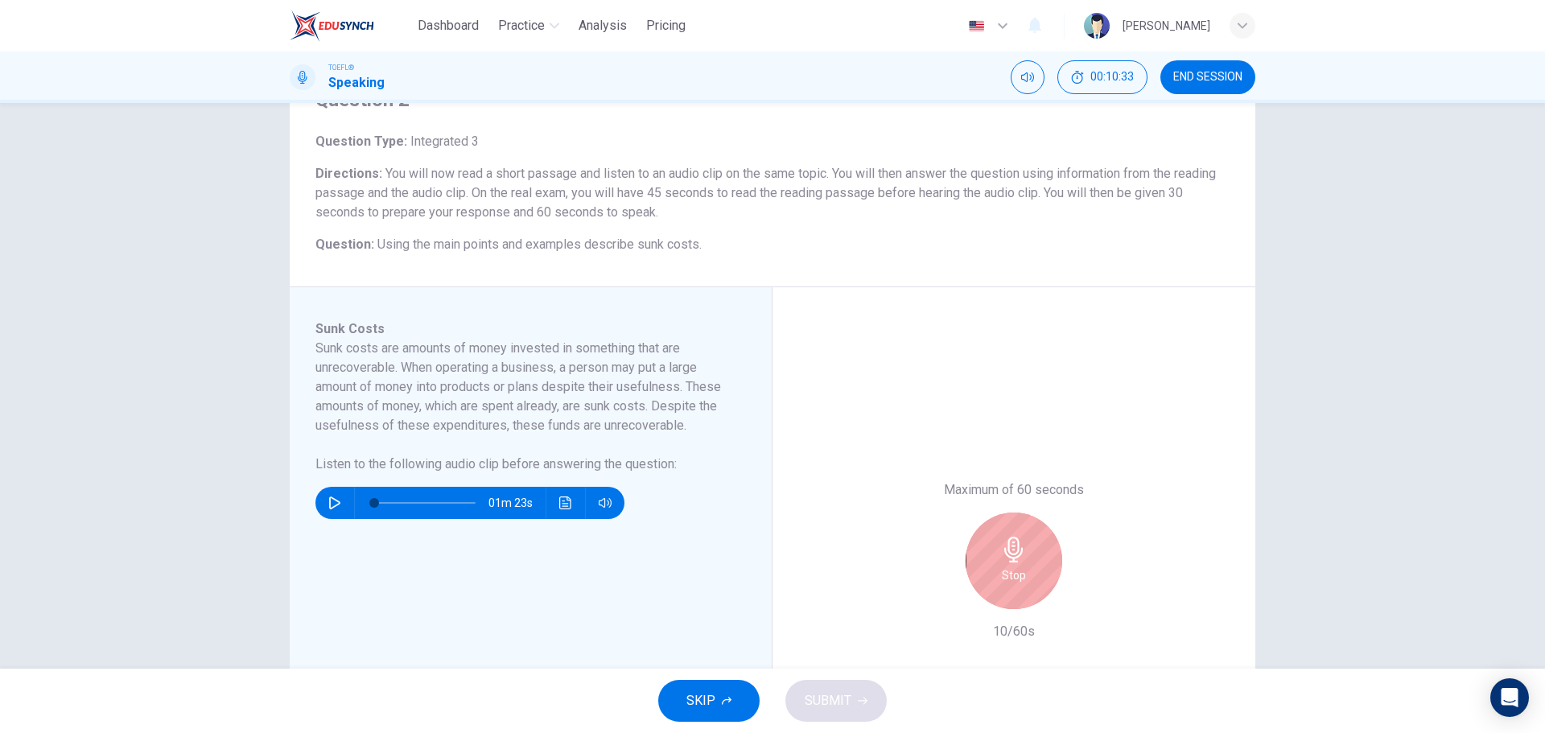
click at [987, 582] on div "Stop" at bounding box center [1013, 560] width 97 height 97
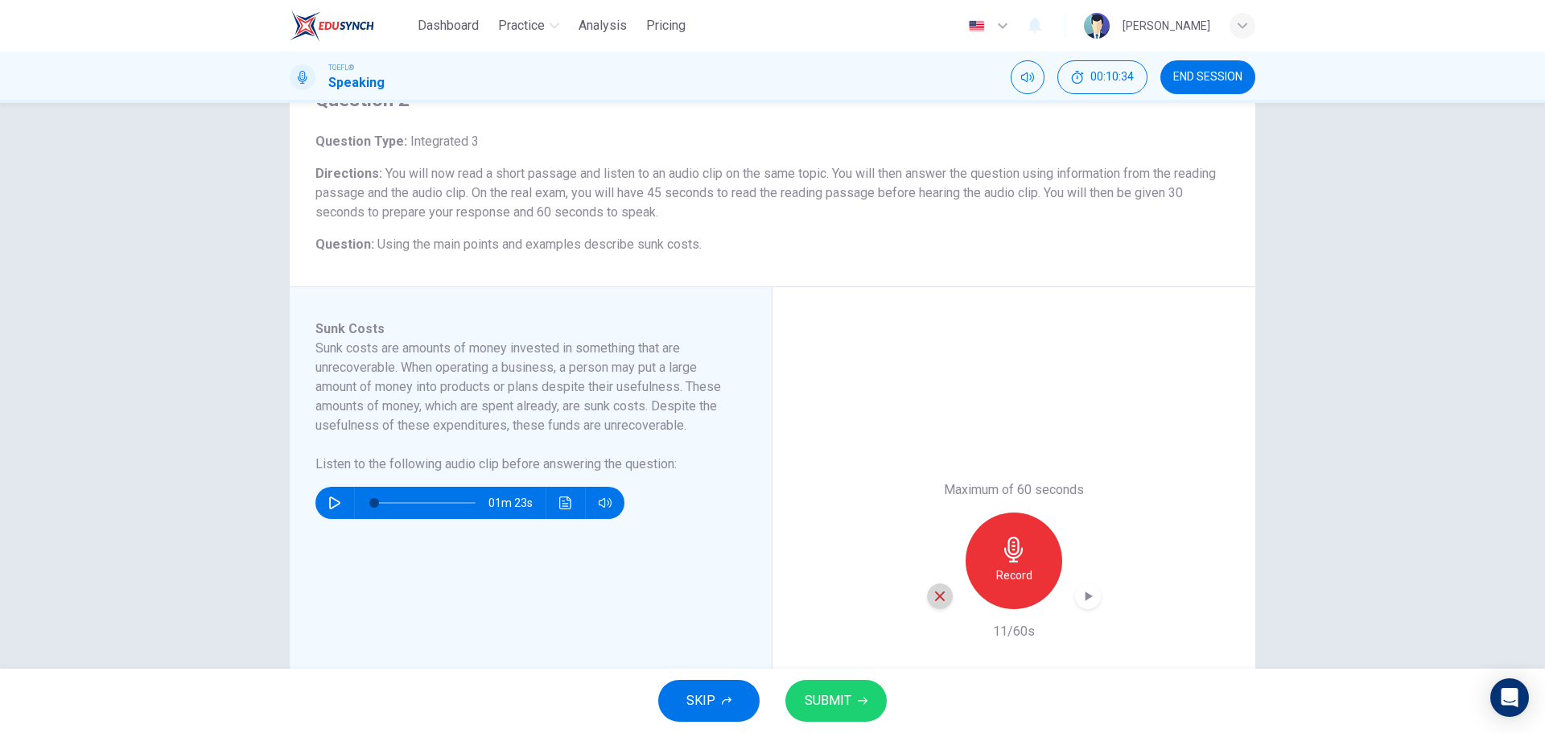
click at [936, 585] on div "button" at bounding box center [940, 596] width 26 height 26
click at [982, 578] on div "Record" at bounding box center [1013, 560] width 97 height 97
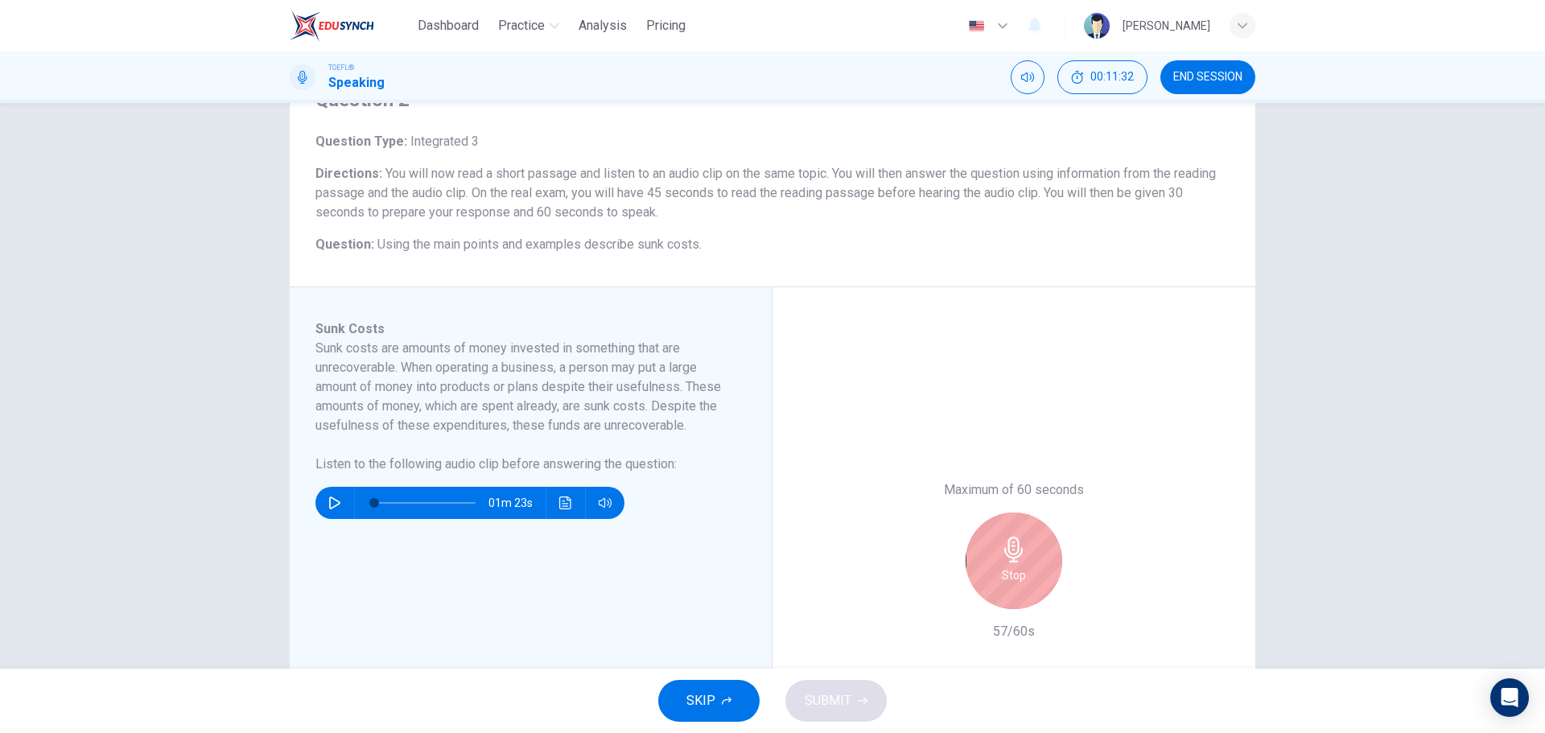
click at [998, 562] on div "Stop" at bounding box center [1013, 560] width 97 height 97
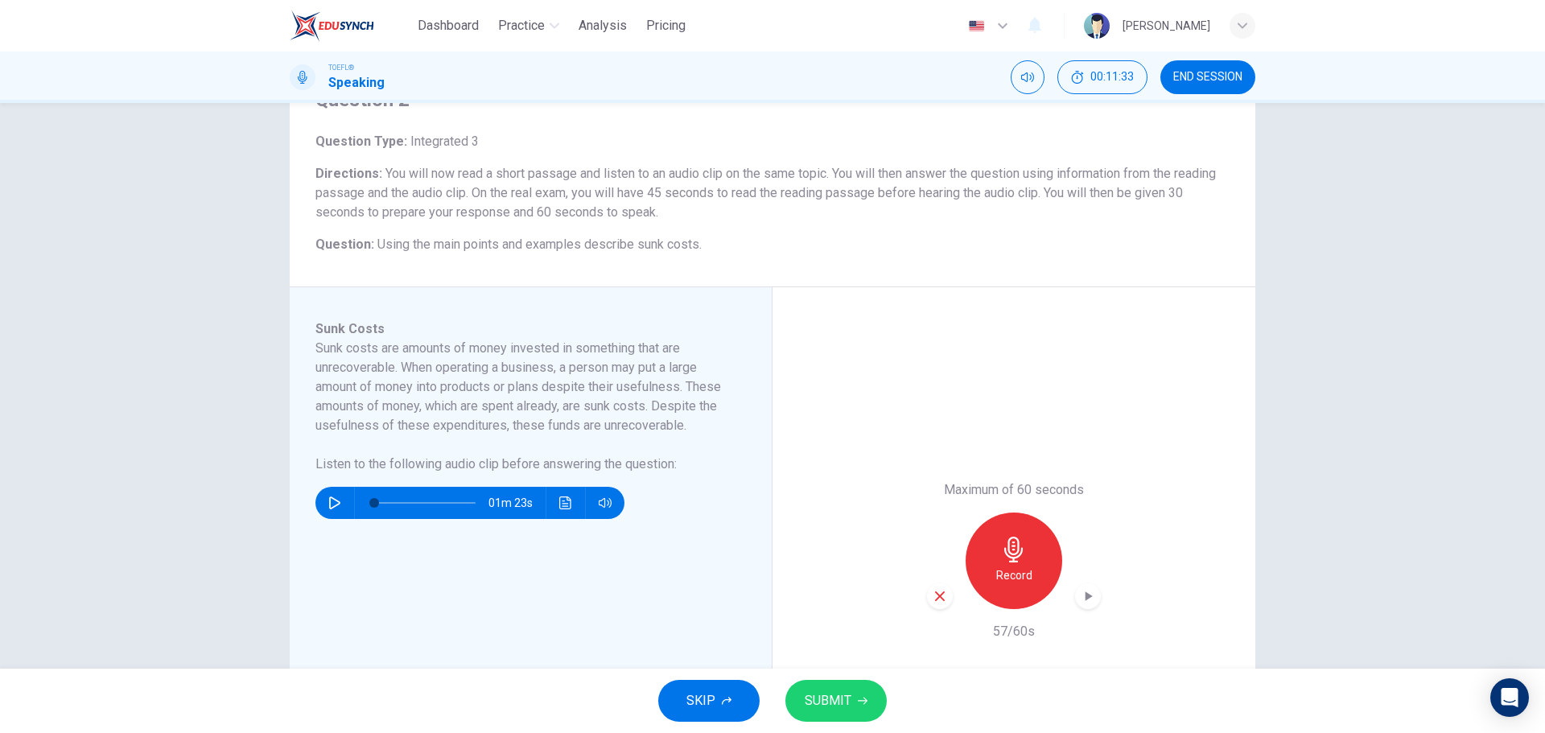
click at [839, 684] on button "SUBMIT" at bounding box center [835, 701] width 101 height 42
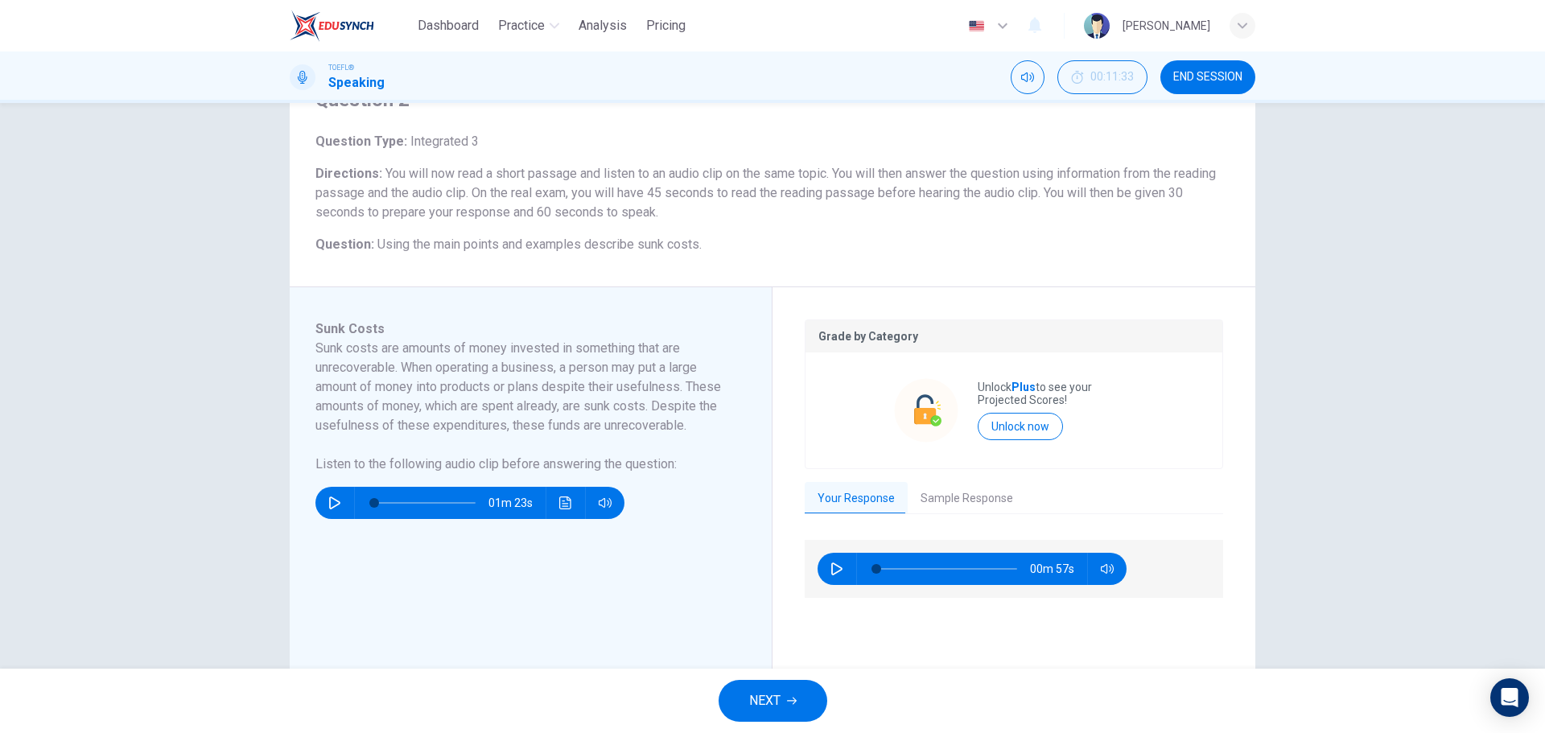
click at [917, 491] on button "Sample Response" at bounding box center [967, 499] width 118 height 34
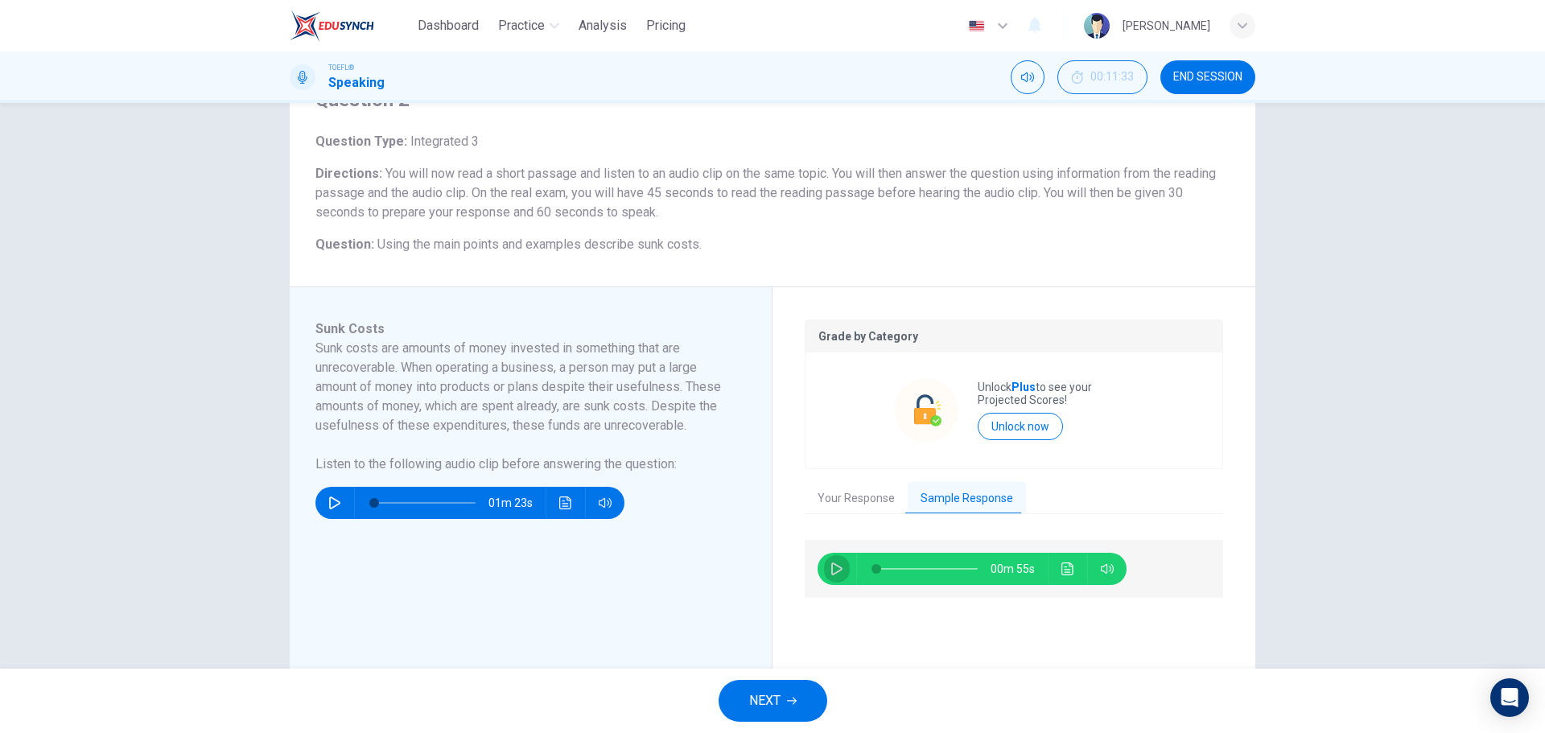
click at [834, 570] on icon "button" at bounding box center [836, 568] width 13 height 13
type input "0"
click at [766, 704] on span "NEXT" at bounding box center [764, 701] width 31 height 23
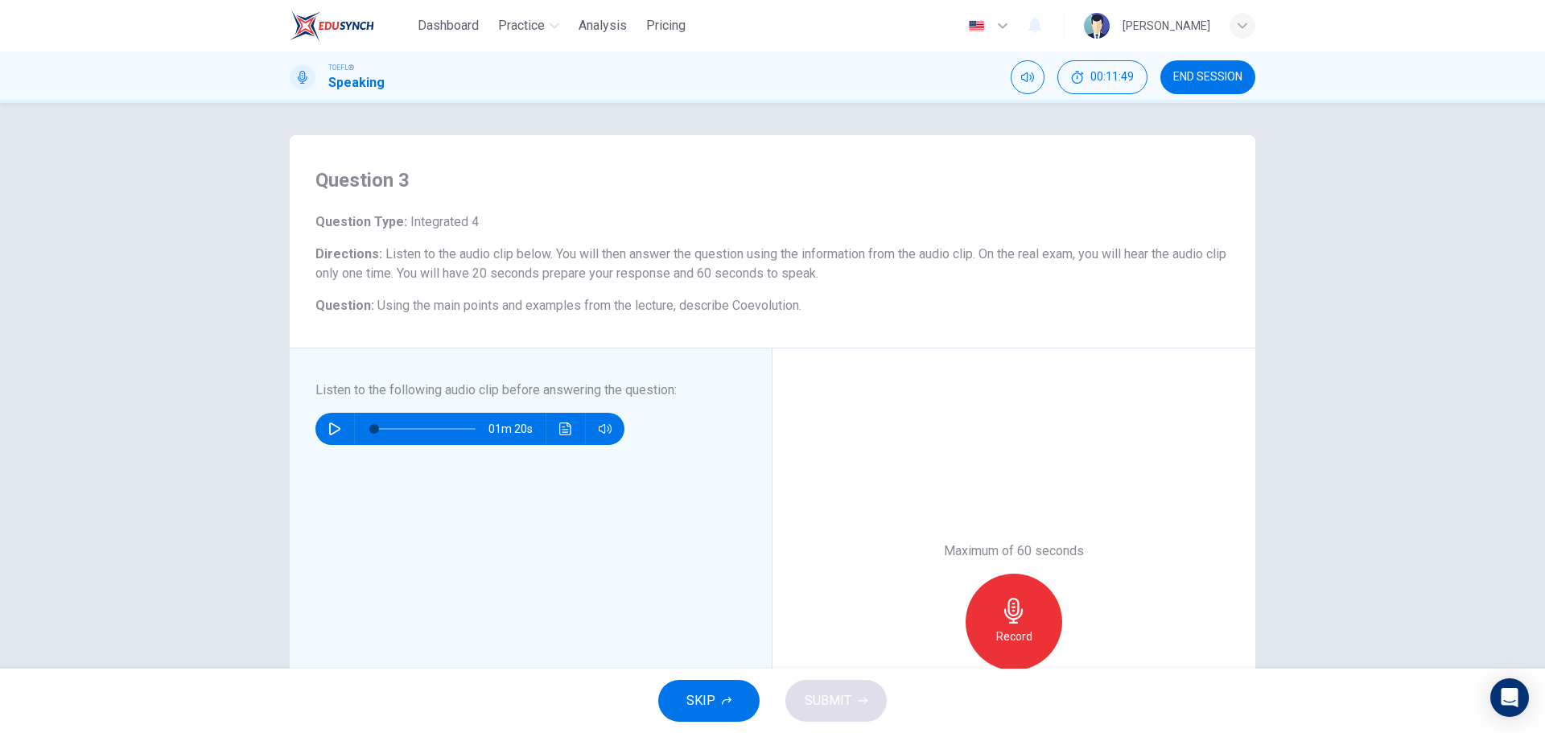
click at [322, 425] on button "button" at bounding box center [335, 429] width 26 height 32
click at [384, 438] on span at bounding box center [424, 429] width 101 height 23
click at [400, 431] on span at bounding box center [405, 429] width 10 height 10
click at [391, 431] on span at bounding box center [395, 429] width 10 height 10
click at [384, 430] on span at bounding box center [387, 429] width 10 height 10
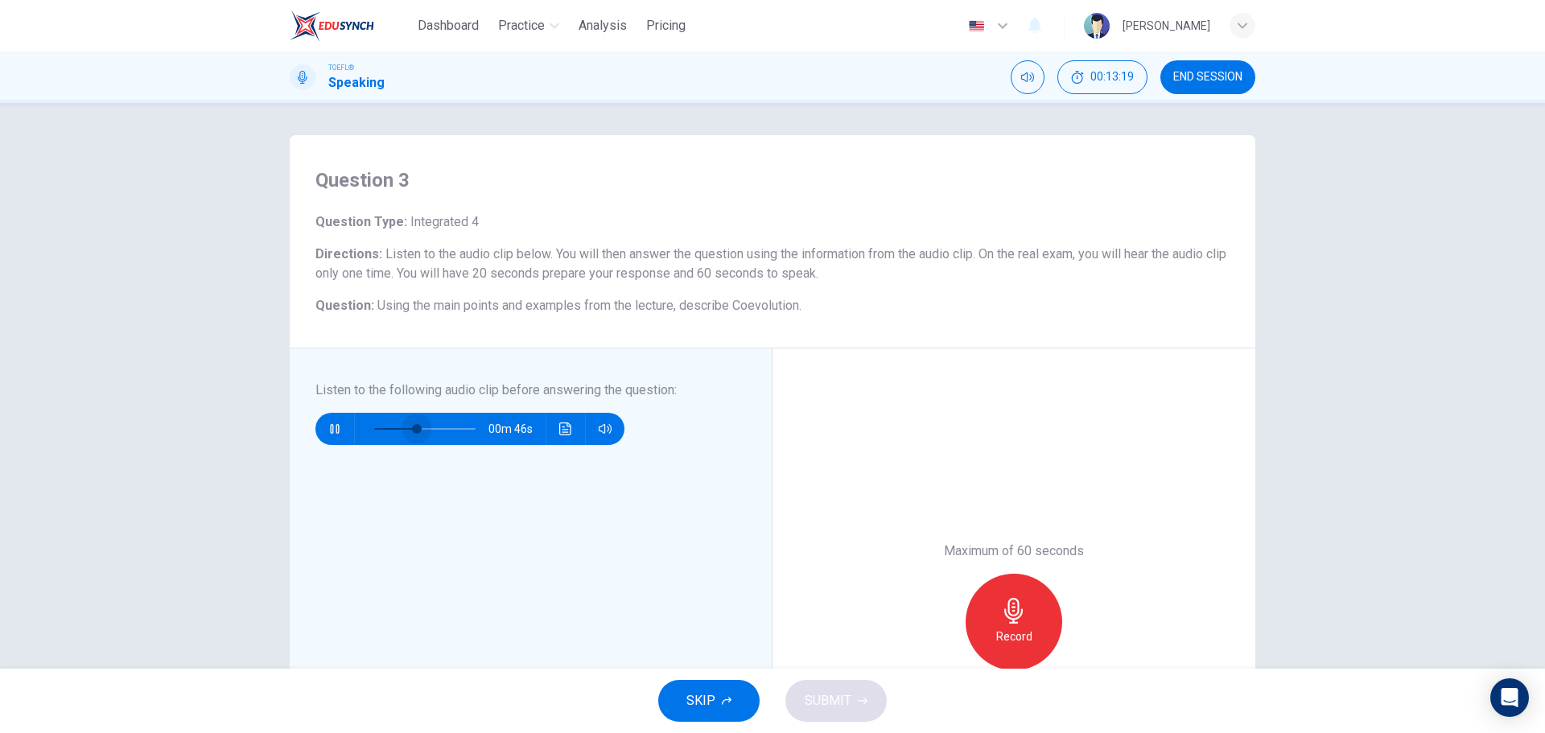
click at [413, 437] on span at bounding box center [424, 429] width 101 height 23
drag, startPoint x: 408, startPoint y: 432, endPoint x: 398, endPoint y: 430, distance: 10.0
click at [416, 431] on span at bounding box center [421, 429] width 10 height 10
click at [407, 430] on span at bounding box center [412, 429] width 10 height 10
click at [397, 430] on span at bounding box center [402, 429] width 10 height 10
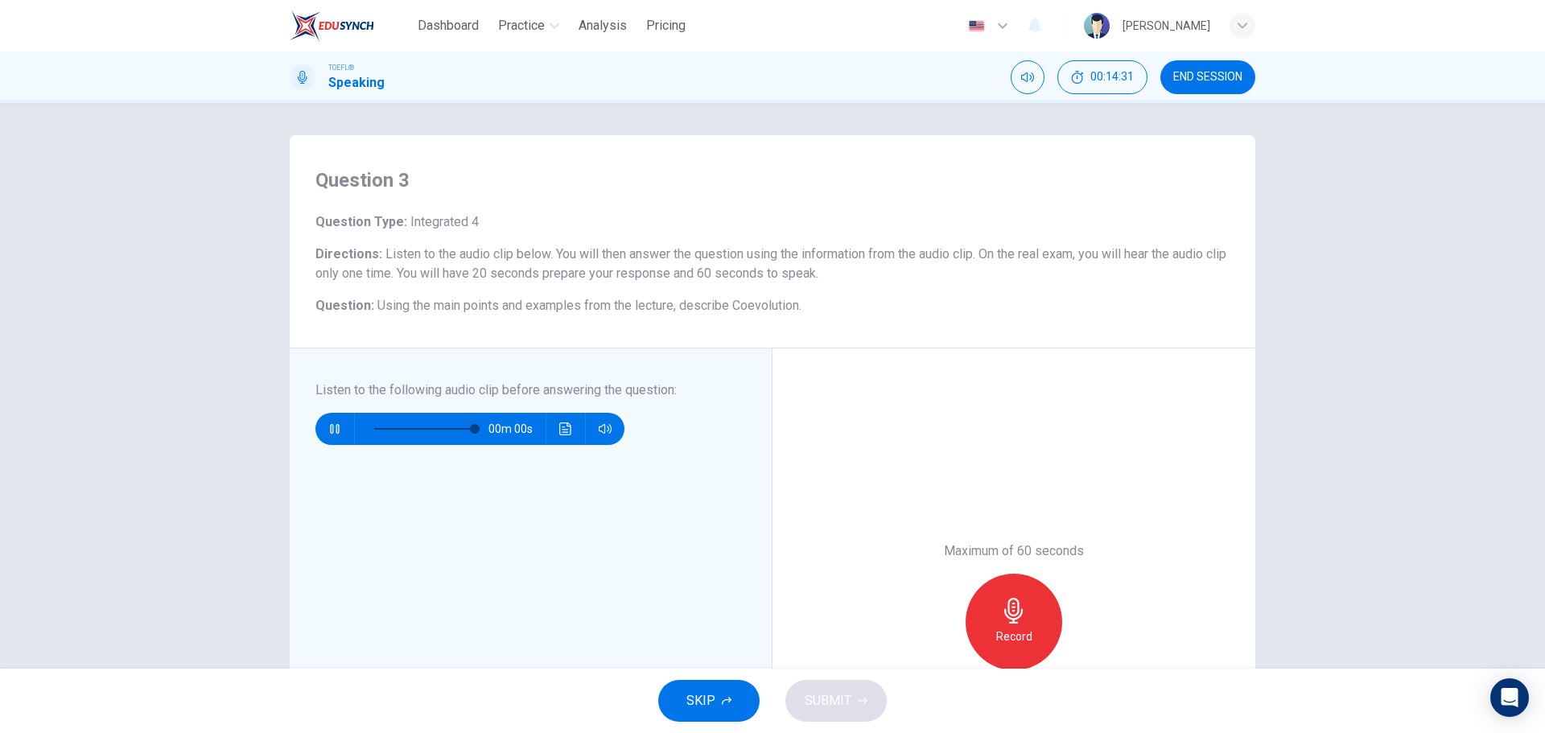
click at [375, 428] on span at bounding box center [424, 429] width 101 height 23
click at [415, 433] on span at bounding box center [424, 429] width 101 height 23
click at [416, 428] on span at bounding box center [421, 429] width 10 height 10
click at [403, 426] on span at bounding box center [408, 429] width 10 height 10
click at [383, 434] on span at bounding box center [387, 429] width 10 height 10
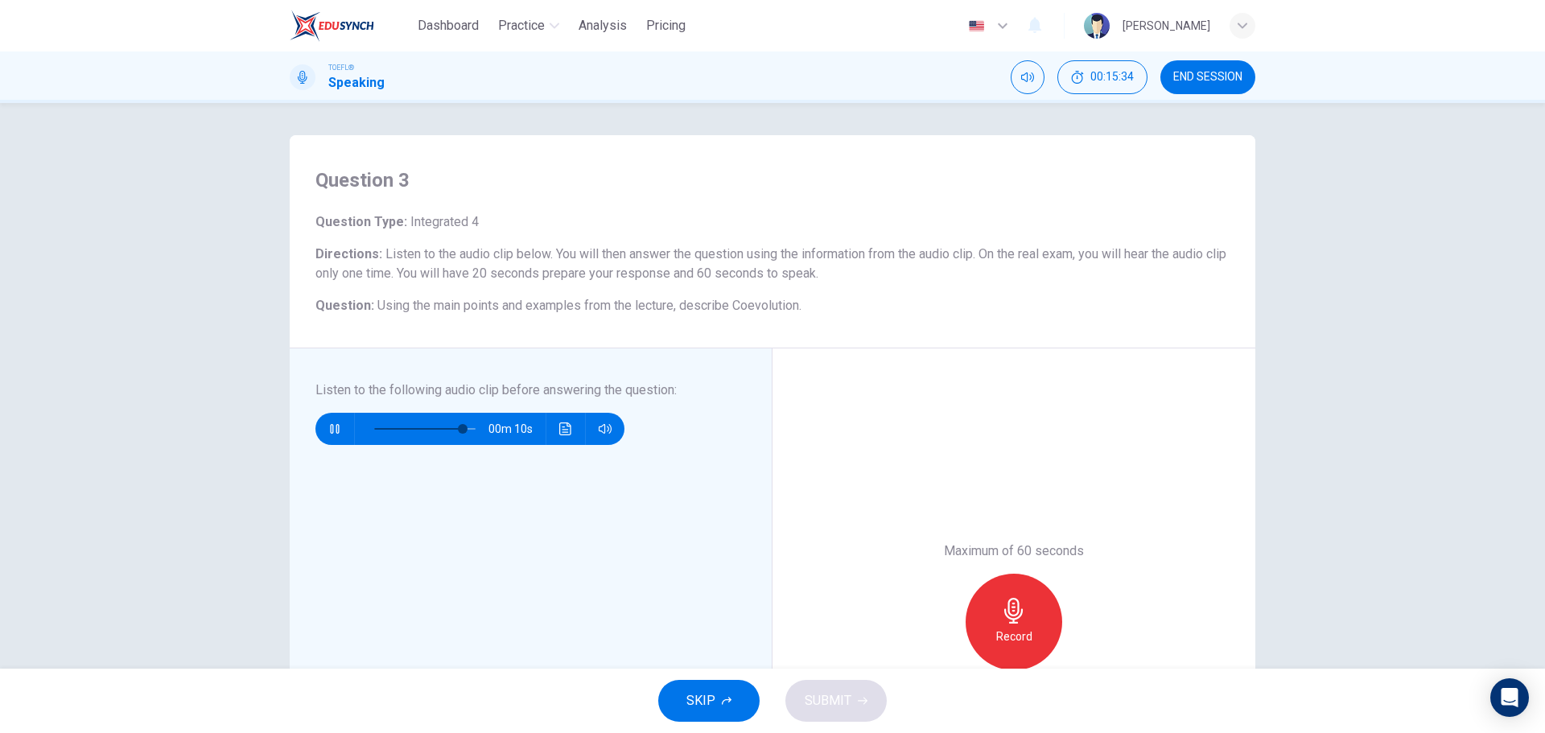
click at [438, 423] on span at bounding box center [424, 429] width 101 height 23
type input "0"
click at [1003, 607] on icon "button" at bounding box center [1014, 611] width 26 height 26
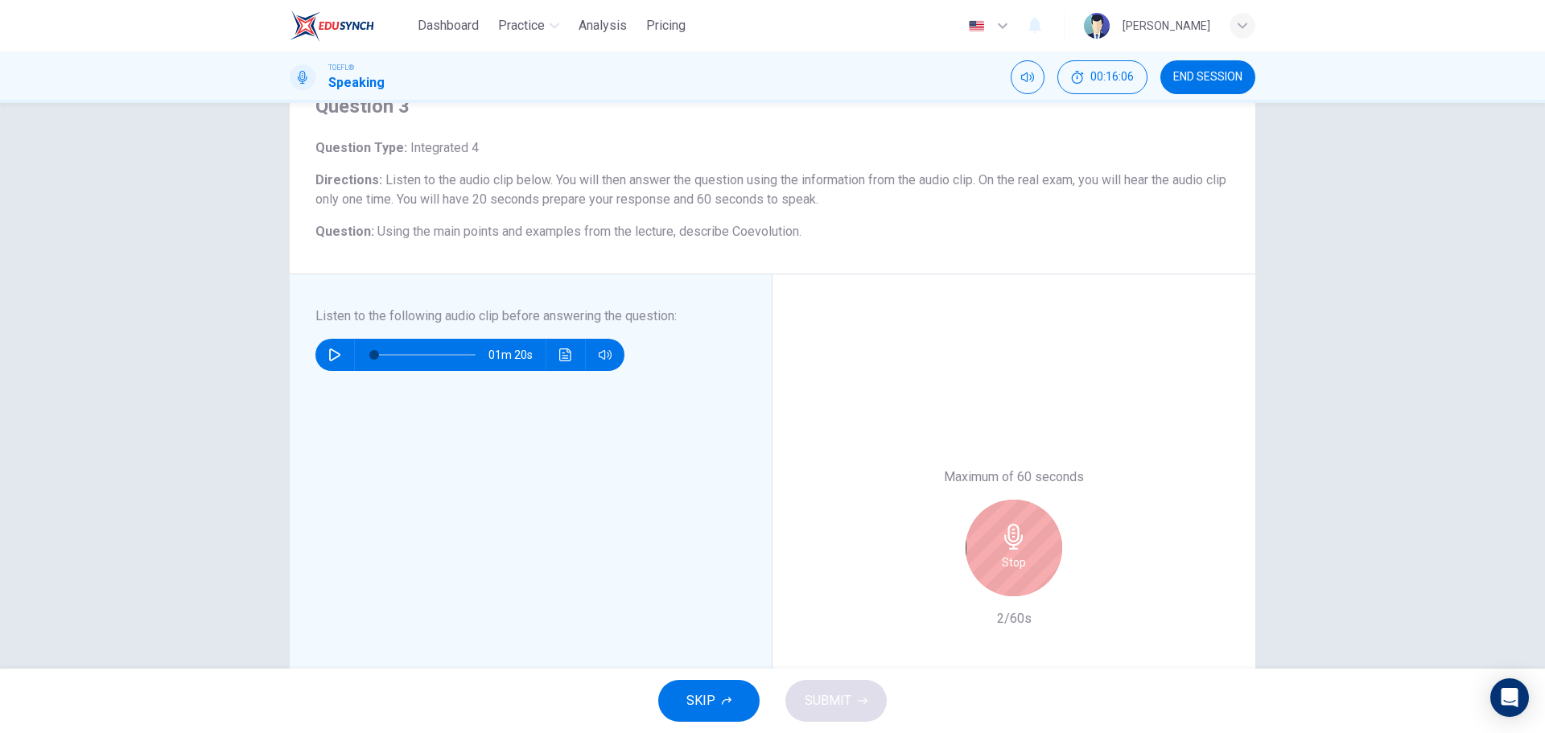
scroll to position [80, 0]
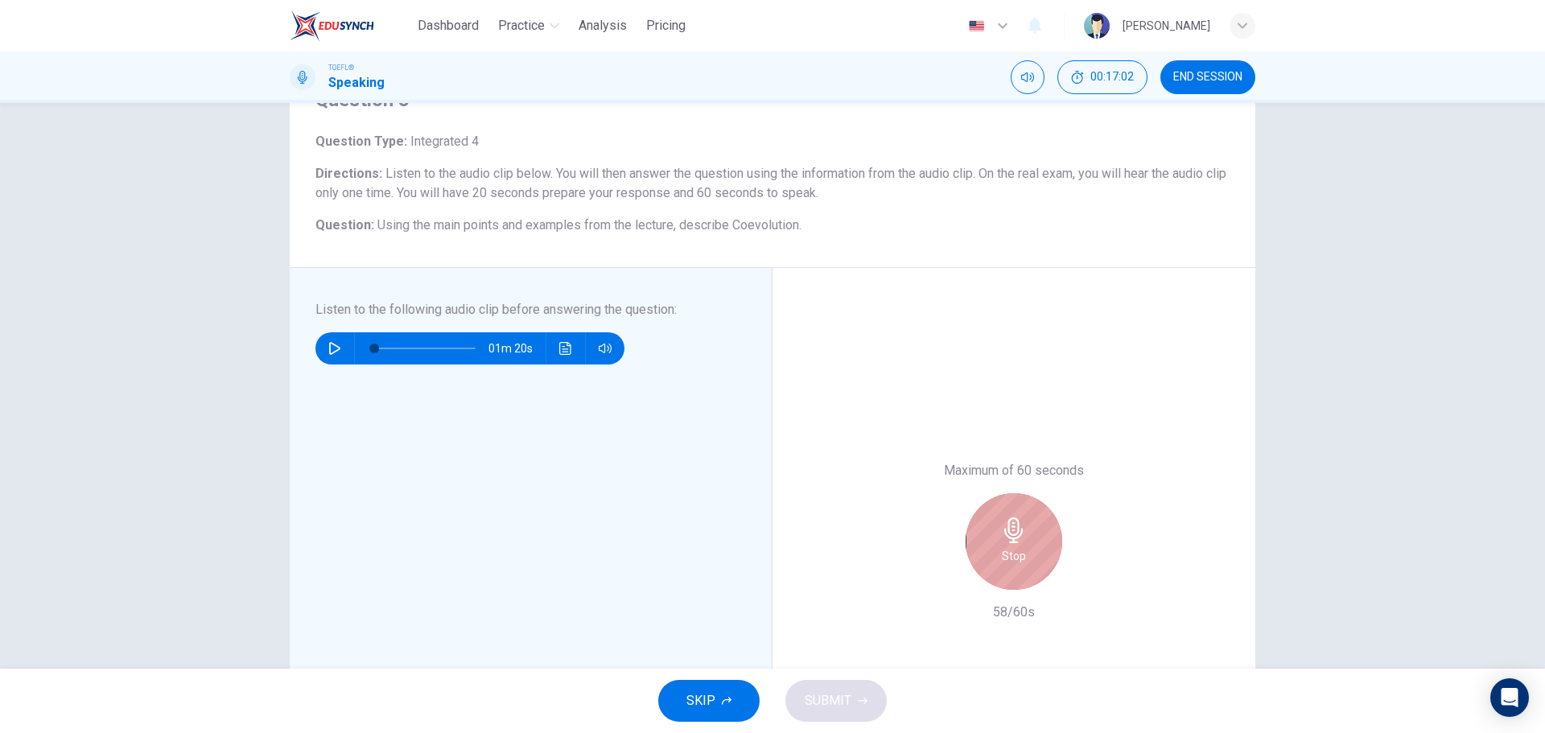
click at [1019, 550] on h6 "Stop" at bounding box center [1014, 555] width 24 height 19
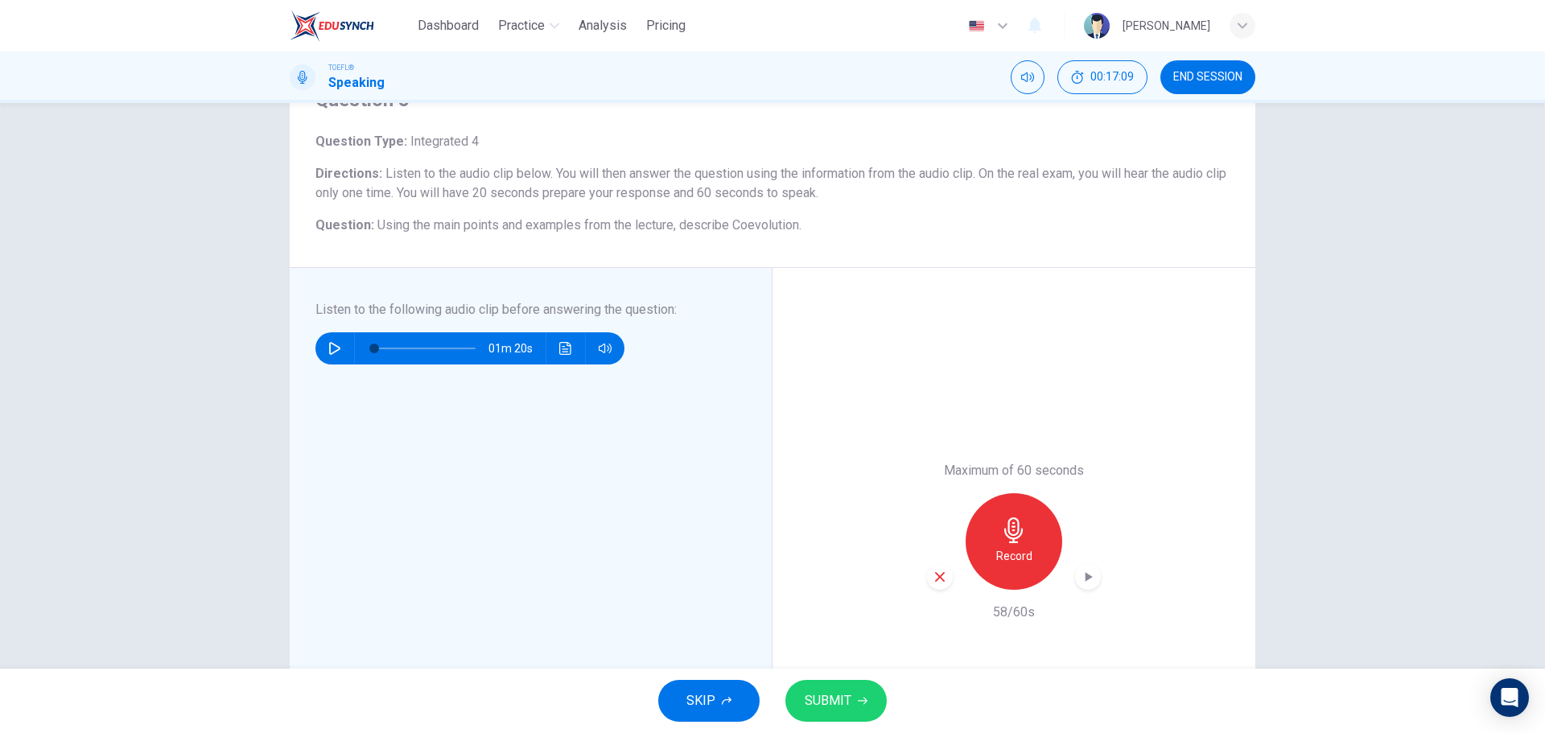
click at [855, 702] on button "SUBMIT" at bounding box center [835, 701] width 101 height 42
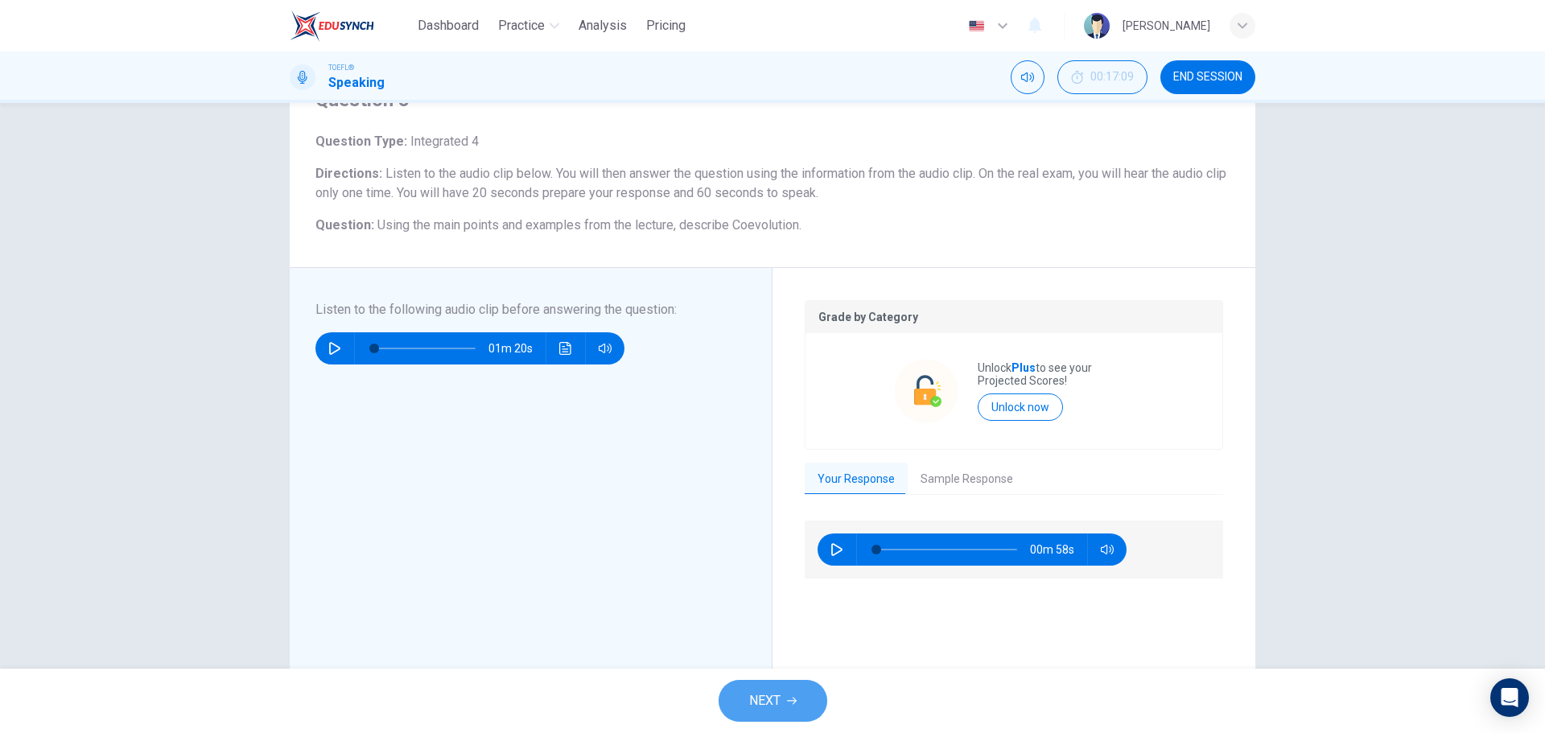
click at [807, 692] on button "NEXT" at bounding box center [772, 701] width 109 height 42
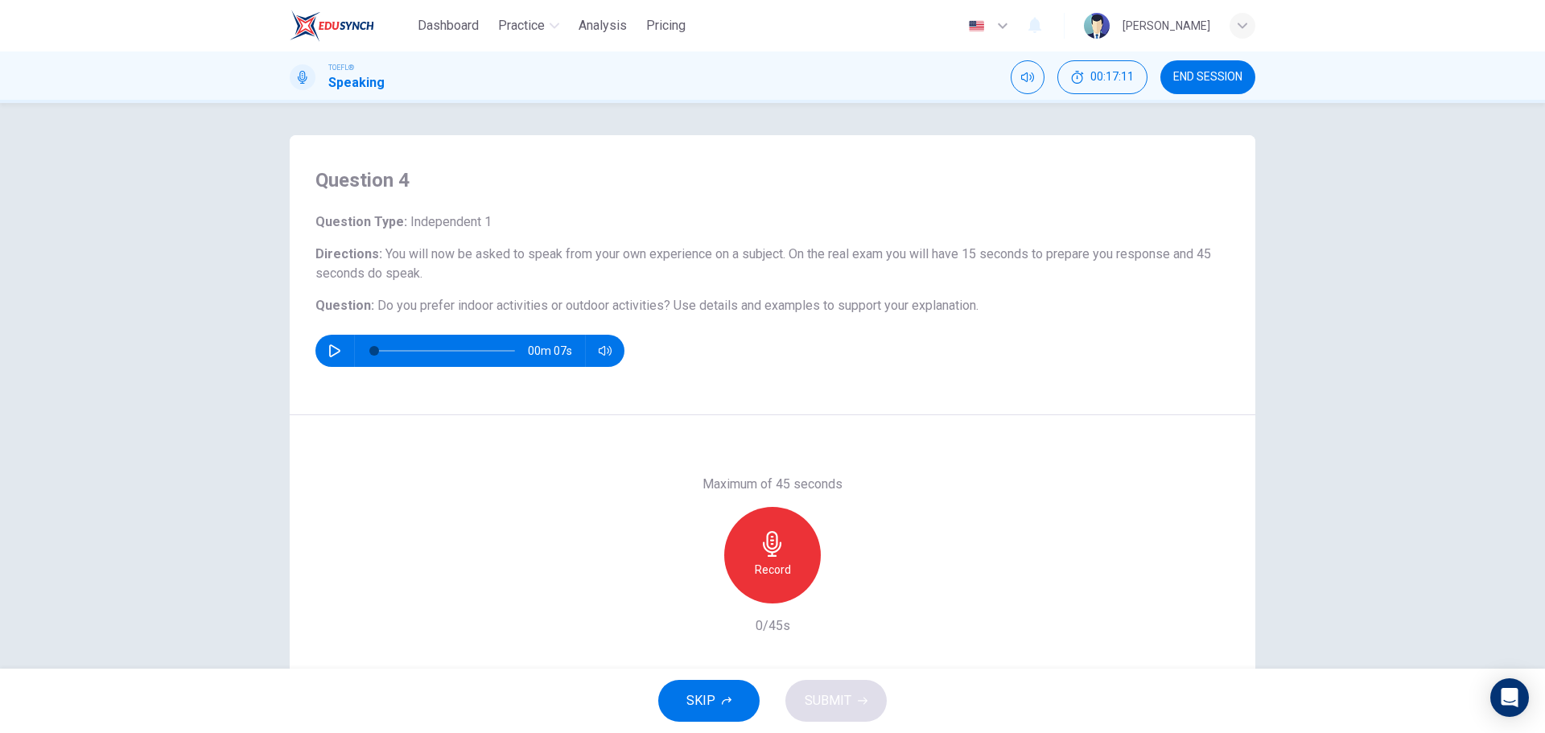
click at [328, 352] on icon "button" at bounding box center [334, 350] width 13 height 13
type input "0"
click at [764, 576] on h6 "Record" at bounding box center [773, 569] width 36 height 19
click at [809, 690] on span "SUBMIT" at bounding box center [828, 701] width 47 height 23
